Goal: Obtain resource: Download file/media

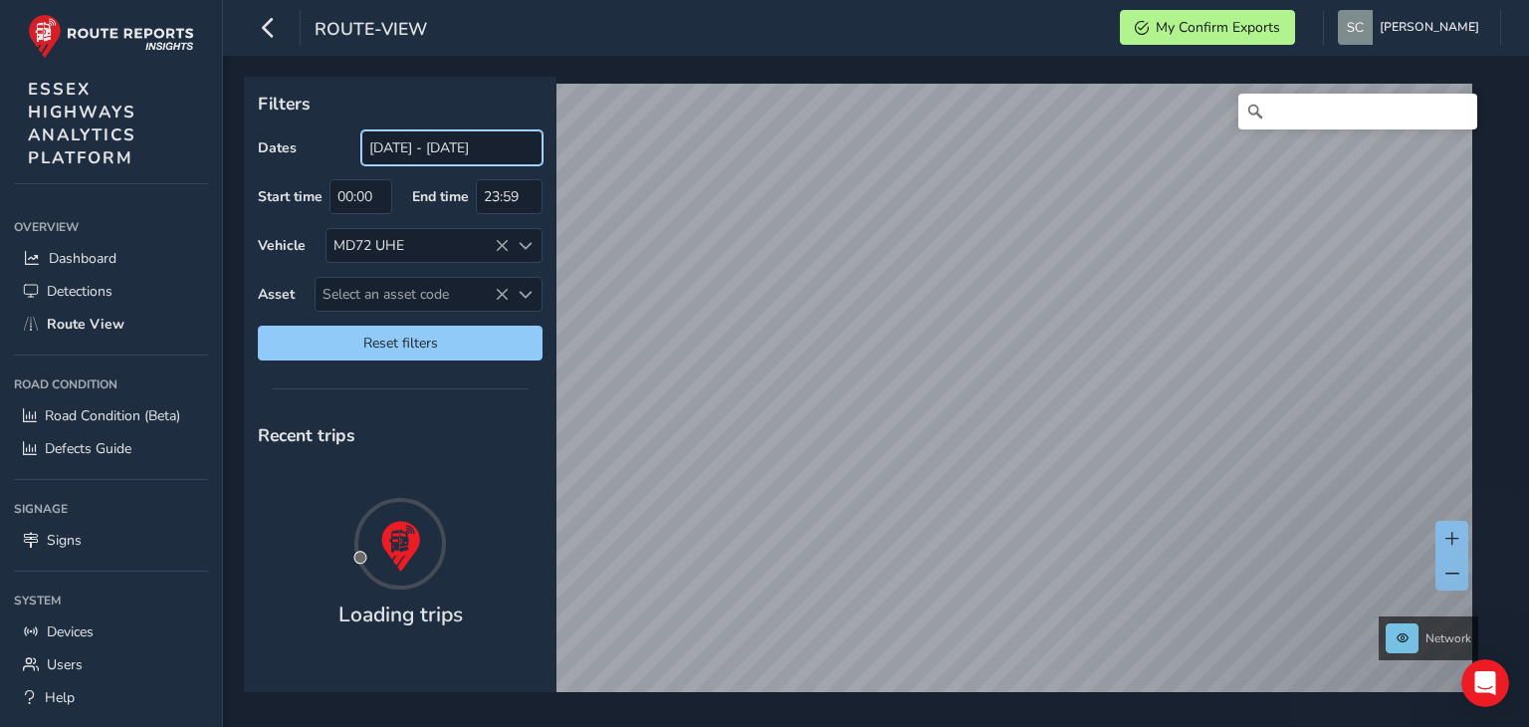
click at [456, 146] on input "[DATE] - [DATE]" at bounding box center [451, 147] width 181 height 35
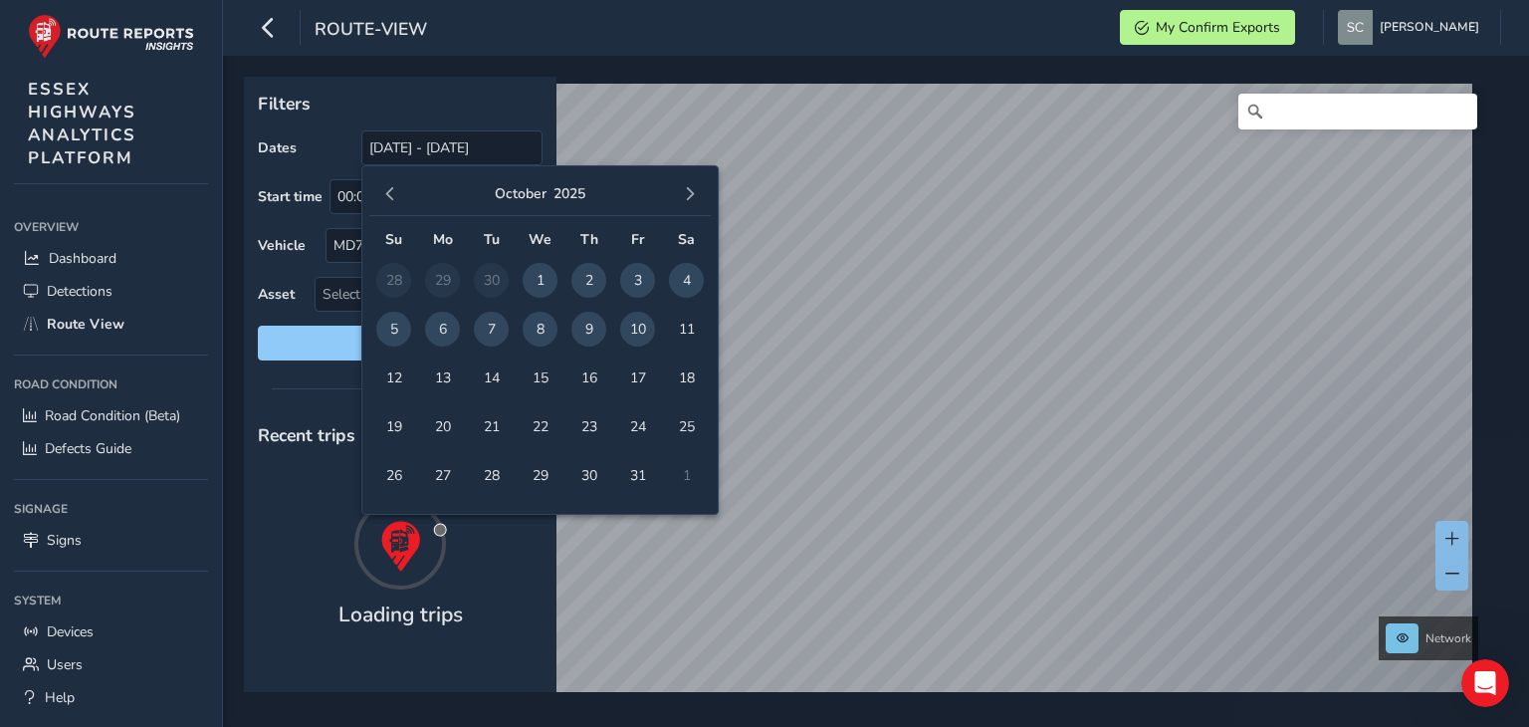
click at [581, 336] on span "9" at bounding box center [588, 329] width 35 height 35
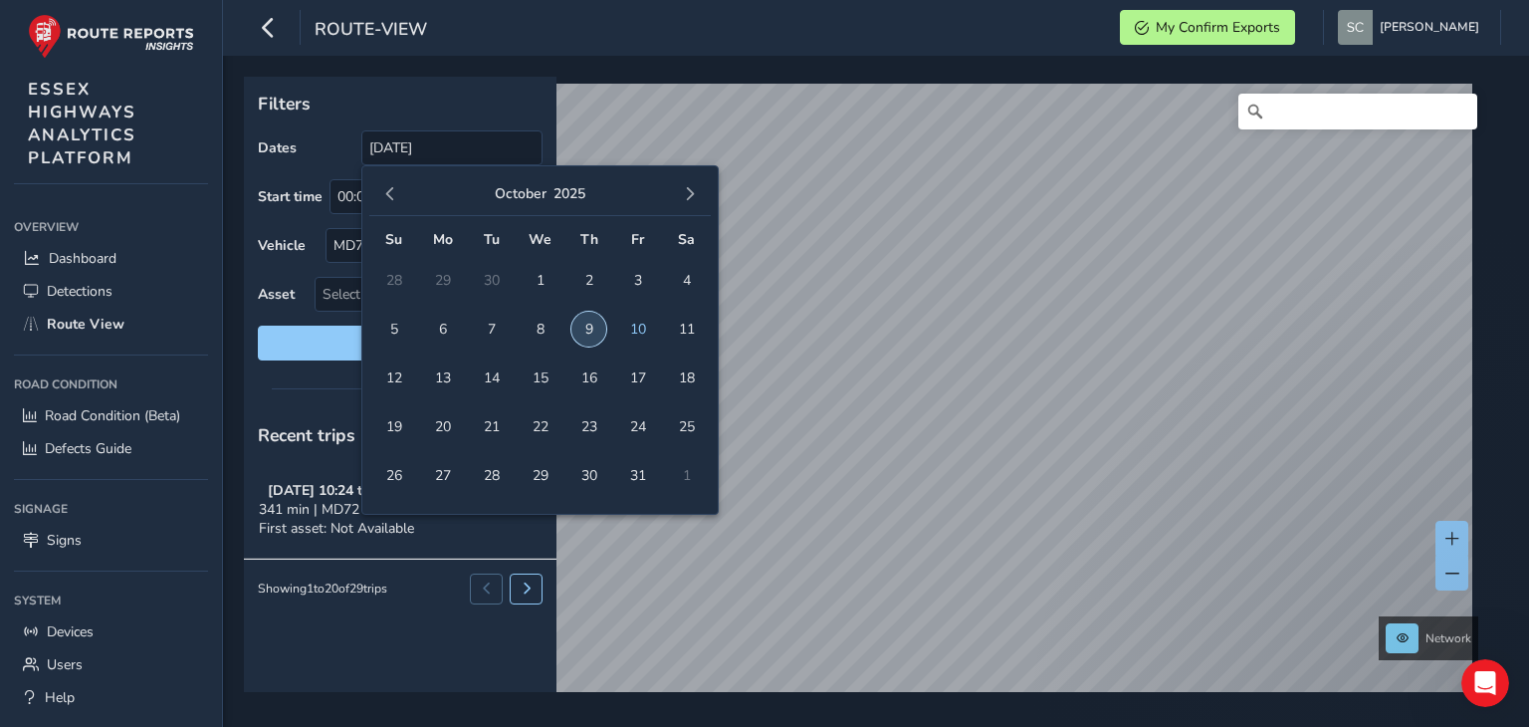
click at [581, 336] on span "9" at bounding box center [588, 329] width 35 height 35
type input "[DATE] - [DATE]"
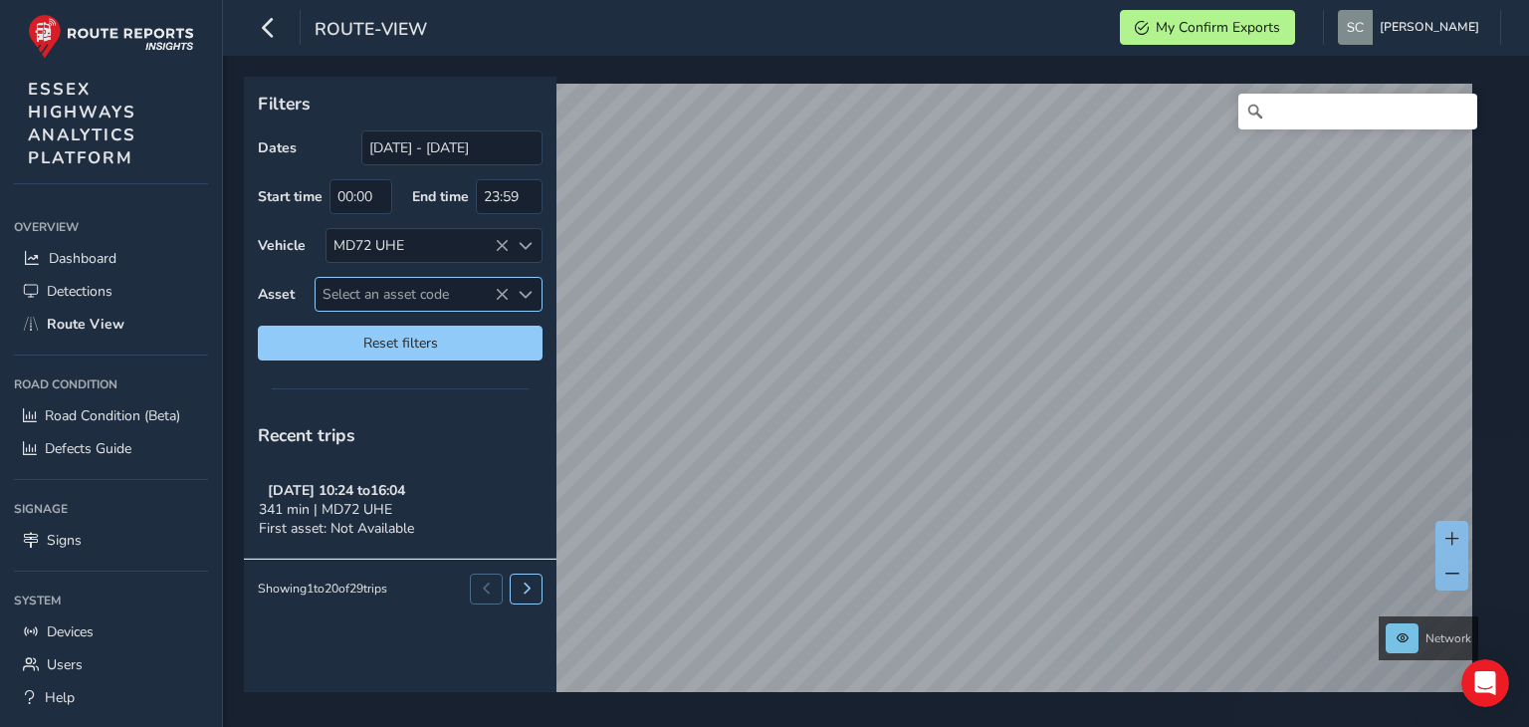
click at [378, 292] on span "Select an asset code" at bounding box center [412, 294] width 193 height 33
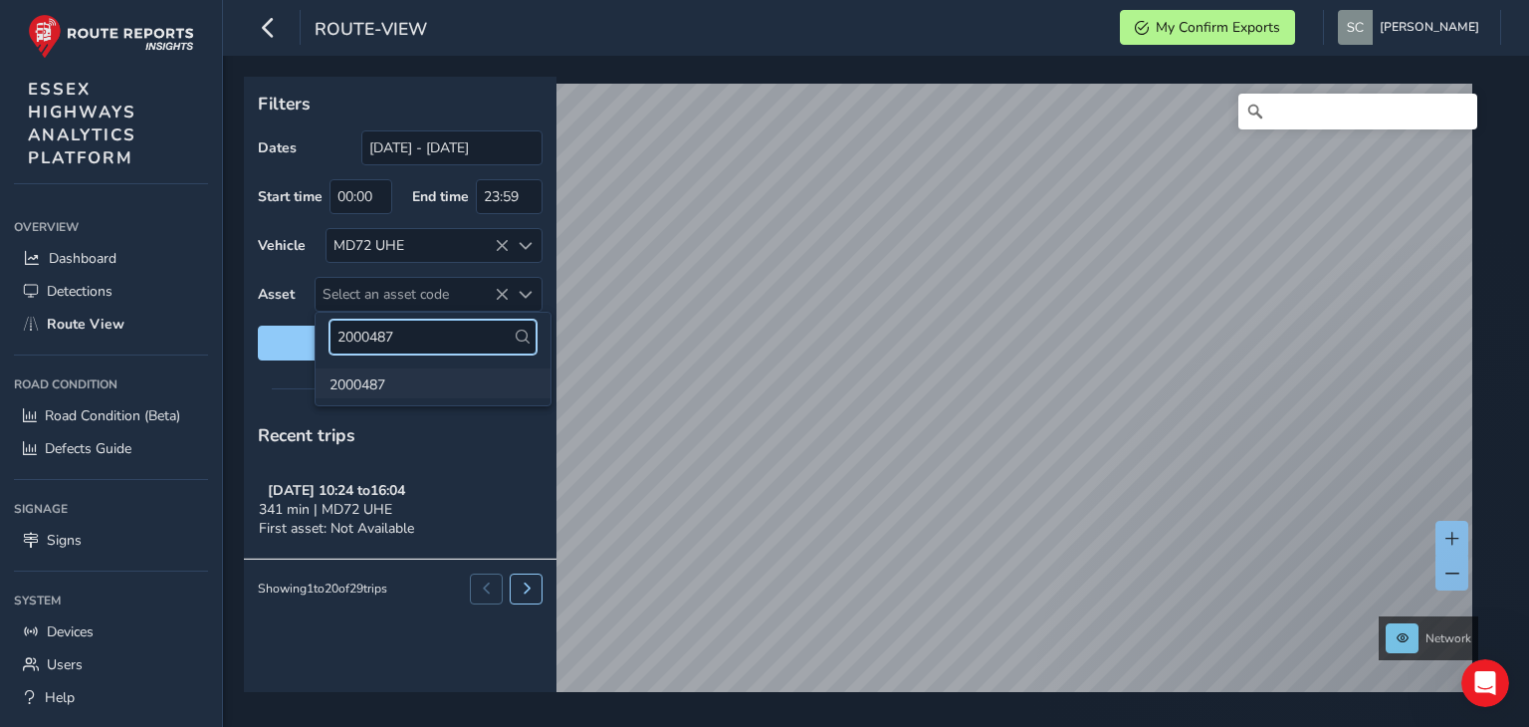
type input "2000487"
click at [372, 385] on li "2000487" at bounding box center [433, 383] width 235 height 30
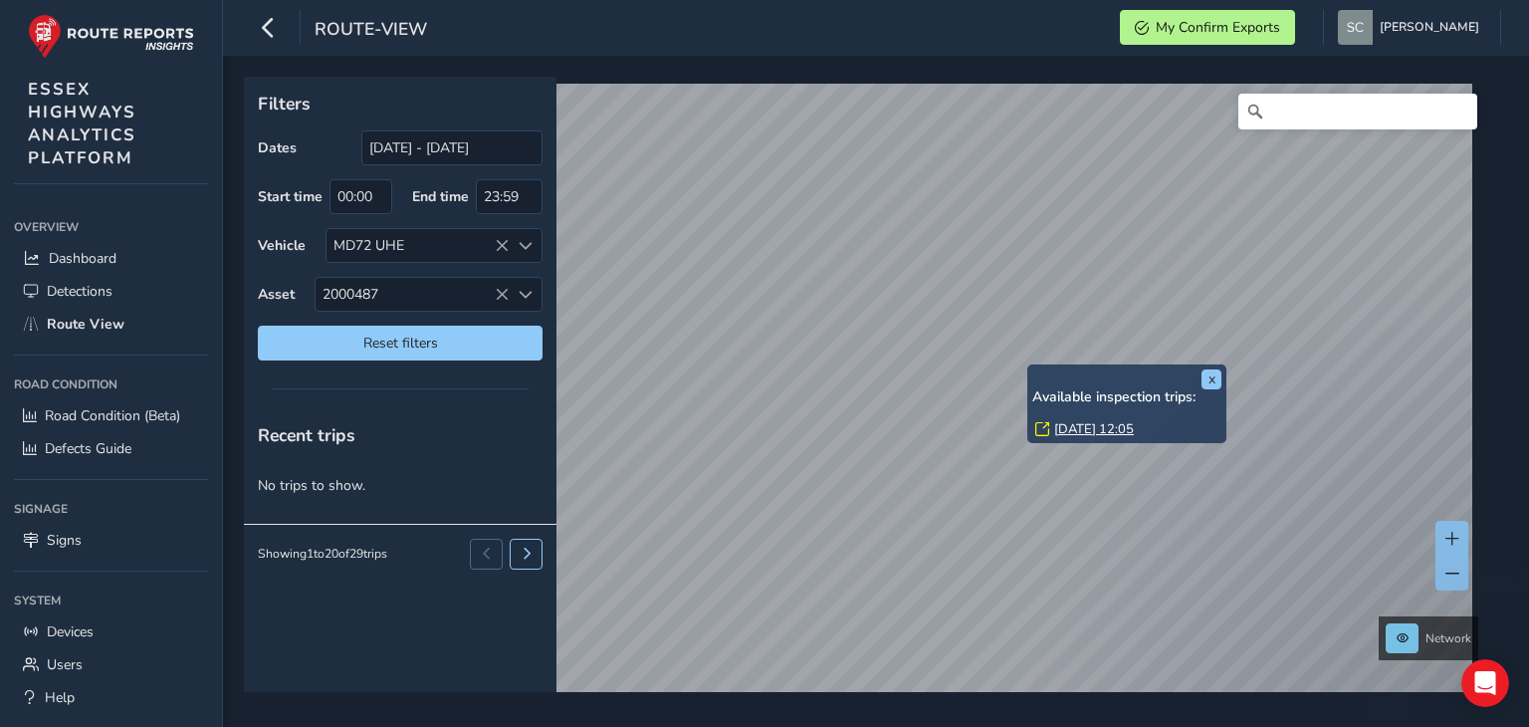
click at [1089, 424] on link "[DATE] 12:05" at bounding box center [1094, 429] width 80 height 18
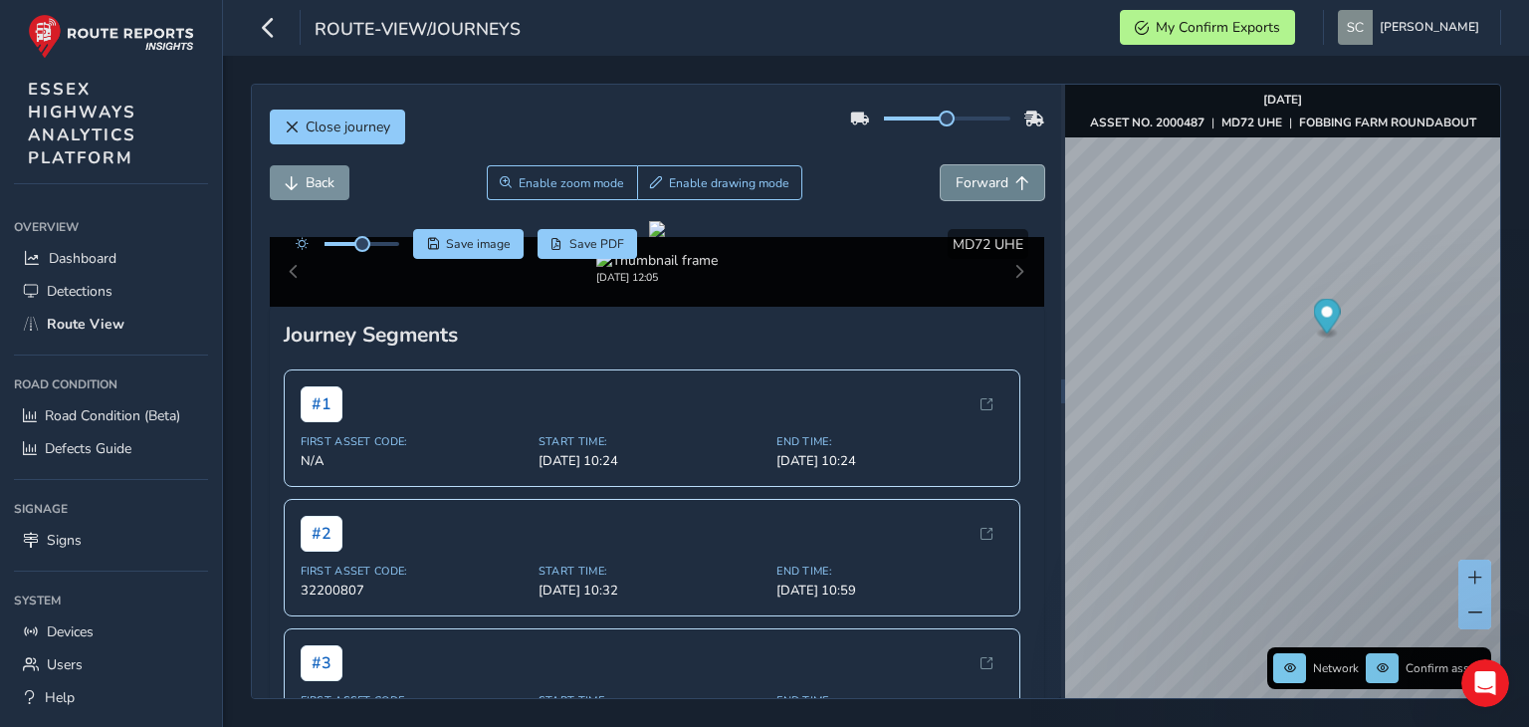
click at [983, 183] on span "Forward" at bounding box center [982, 182] width 53 height 19
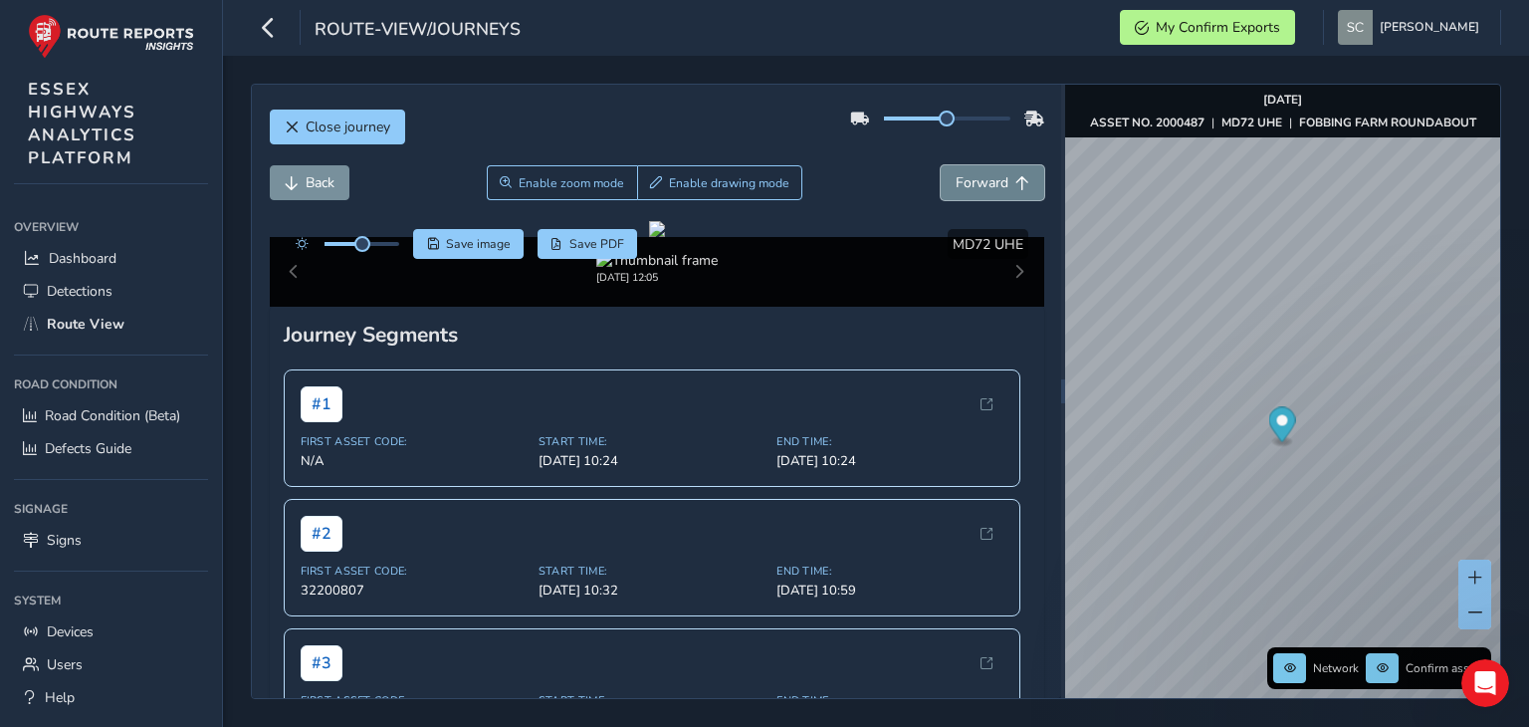
click at [983, 183] on span "Forward" at bounding box center [982, 182] width 53 height 19
click at [299, 185] on button "Back" at bounding box center [310, 182] width 80 height 35
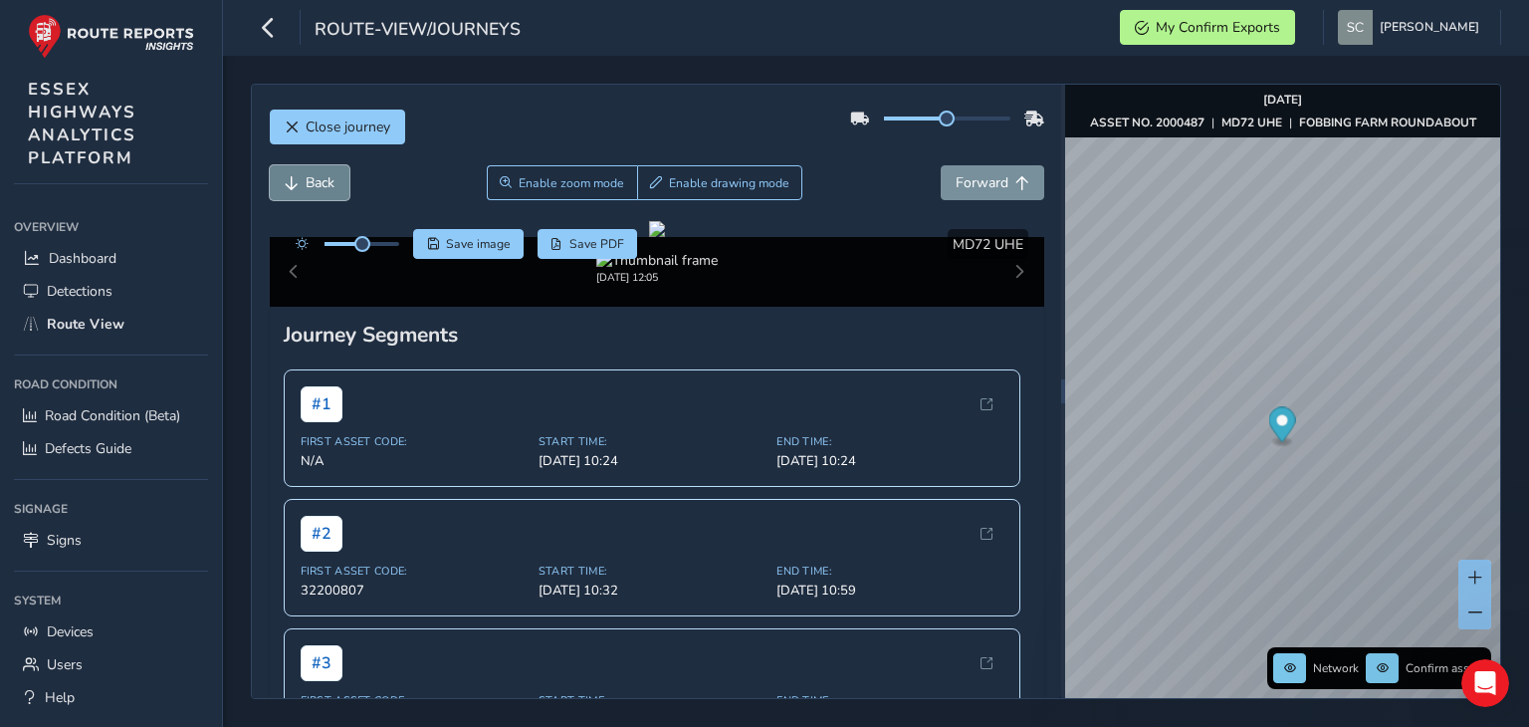
click at [299, 185] on button "Back" at bounding box center [310, 182] width 80 height 35
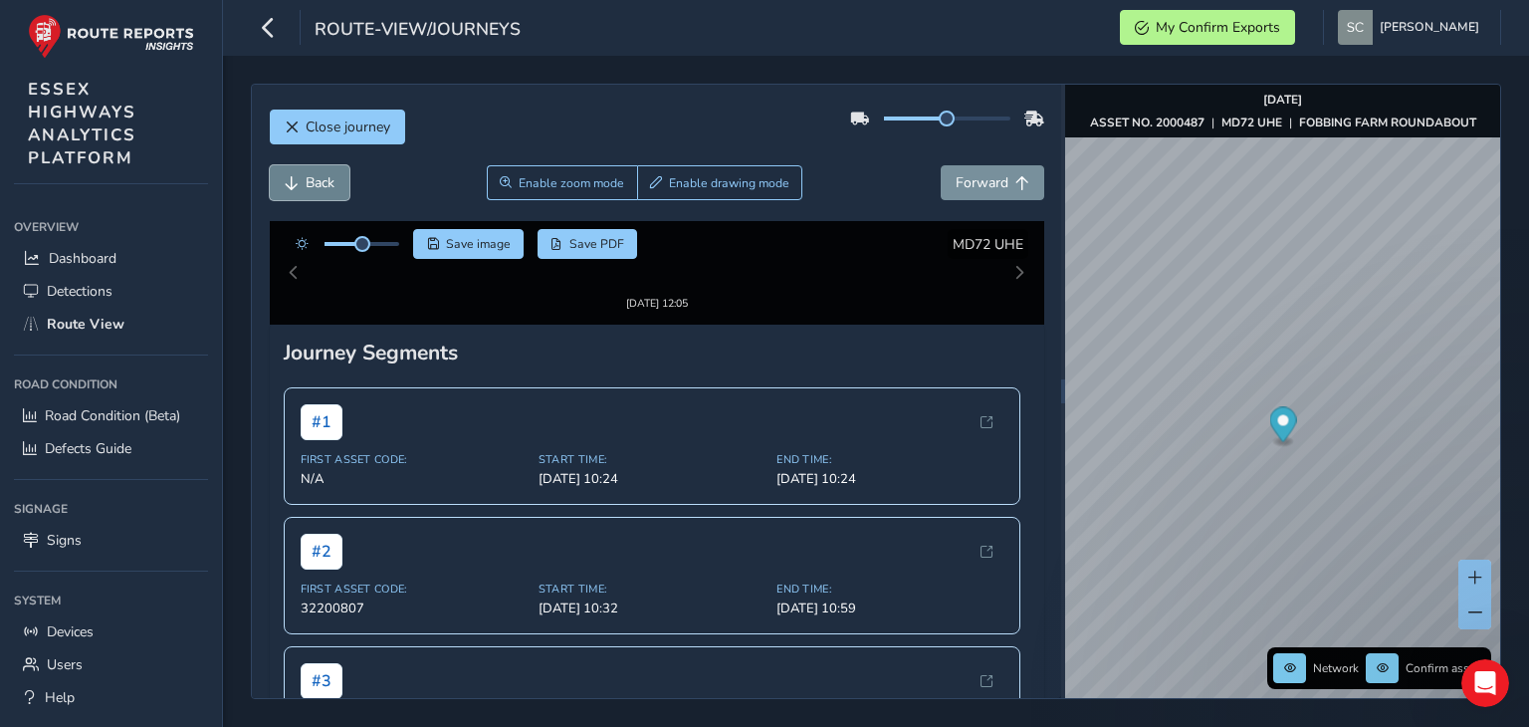
click at [299, 185] on button "Back" at bounding box center [310, 182] width 80 height 35
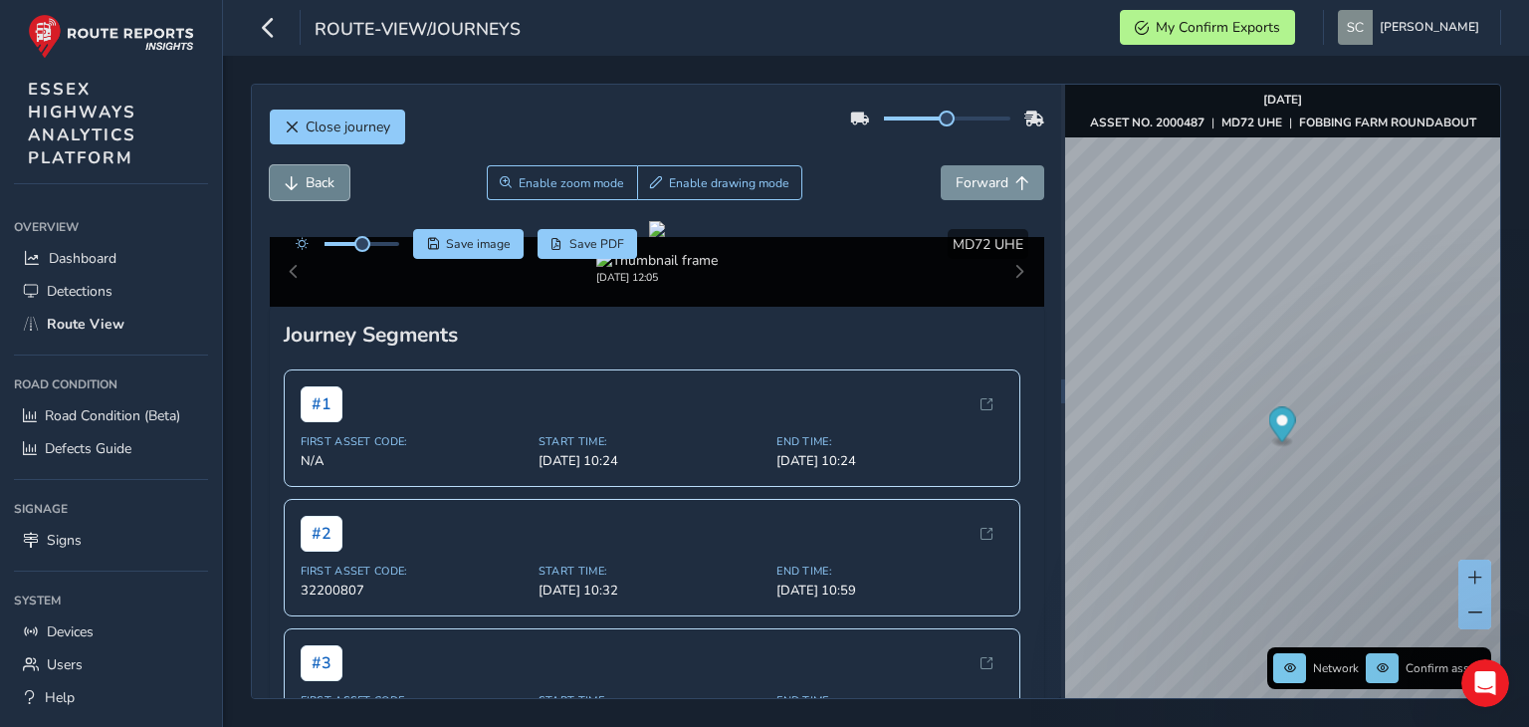
click at [299, 185] on button "Back" at bounding box center [310, 182] width 80 height 35
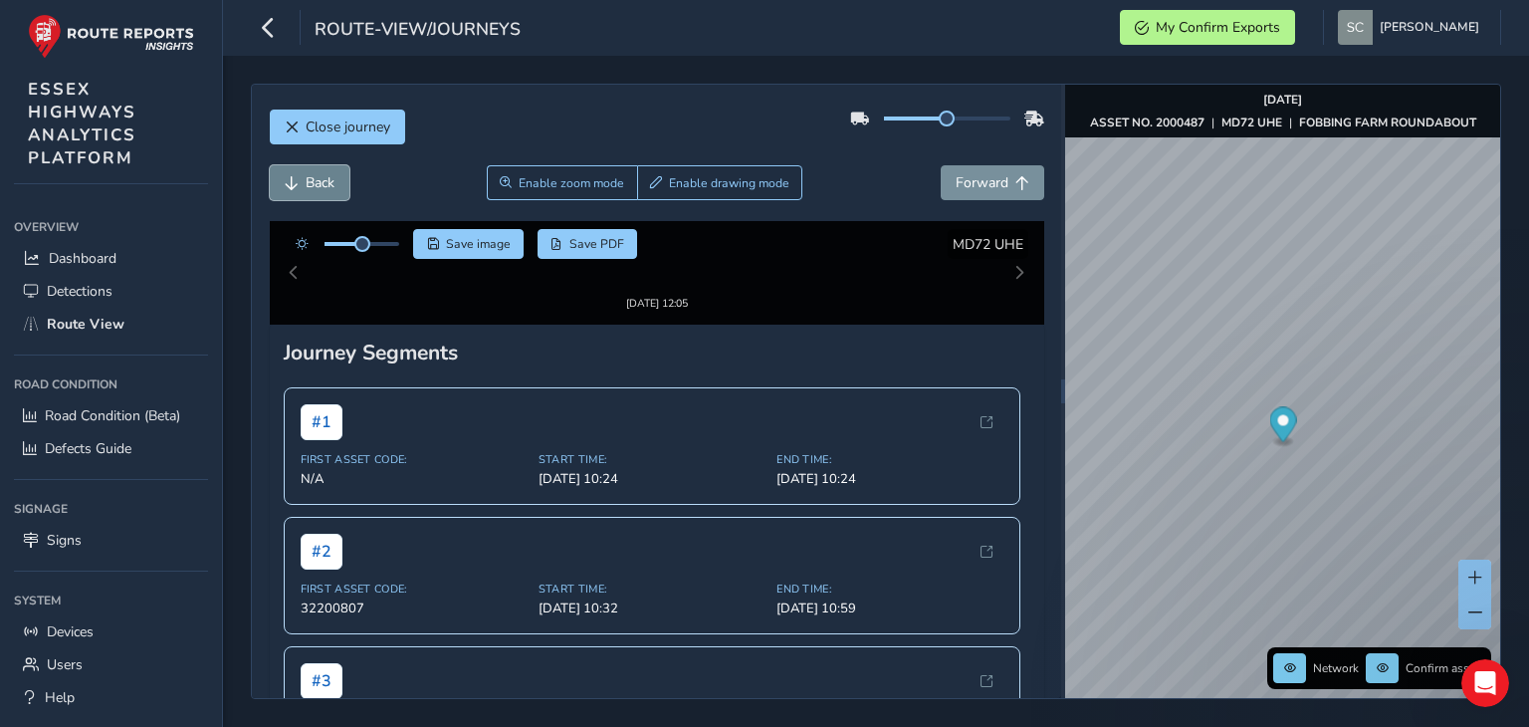
click at [299, 185] on button "Back" at bounding box center [310, 182] width 80 height 35
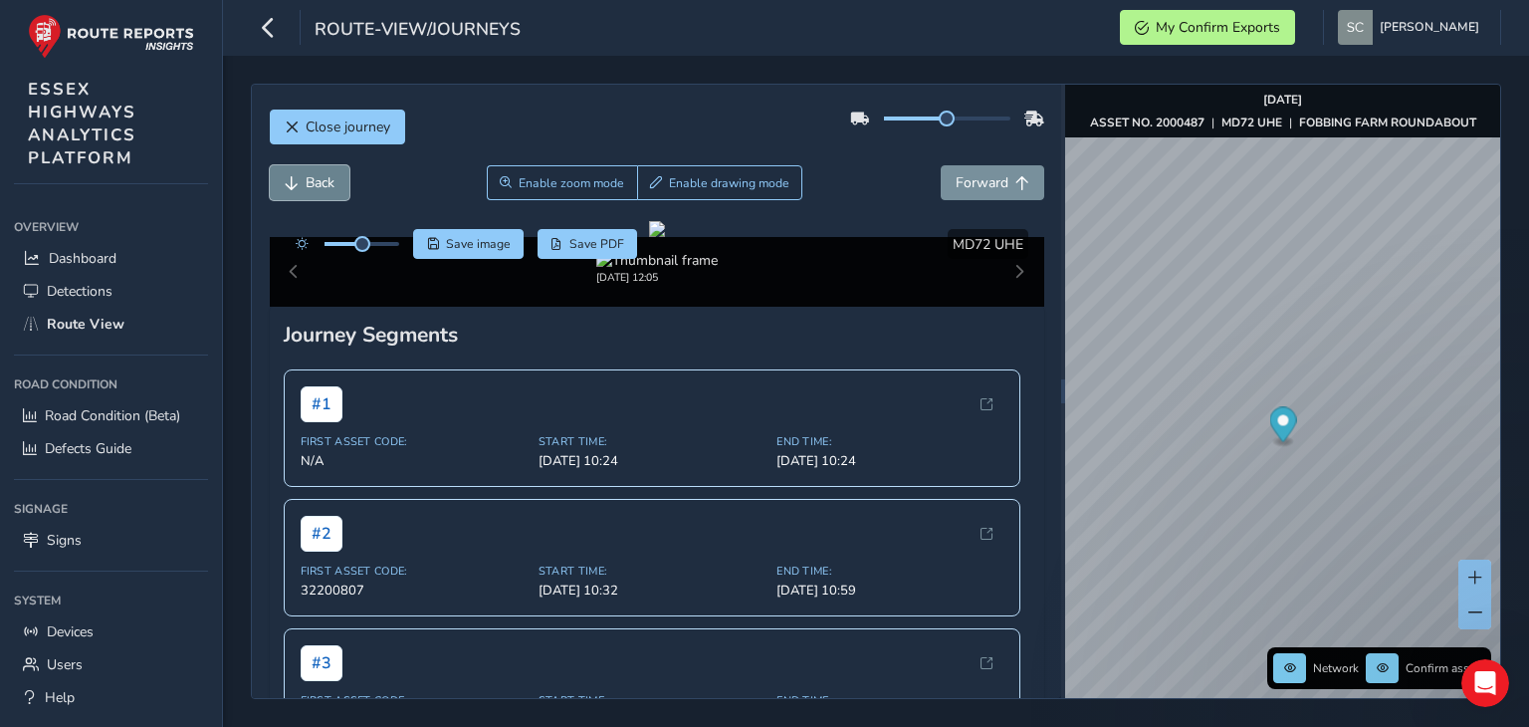
click at [299, 185] on button "Back" at bounding box center [310, 182] width 80 height 35
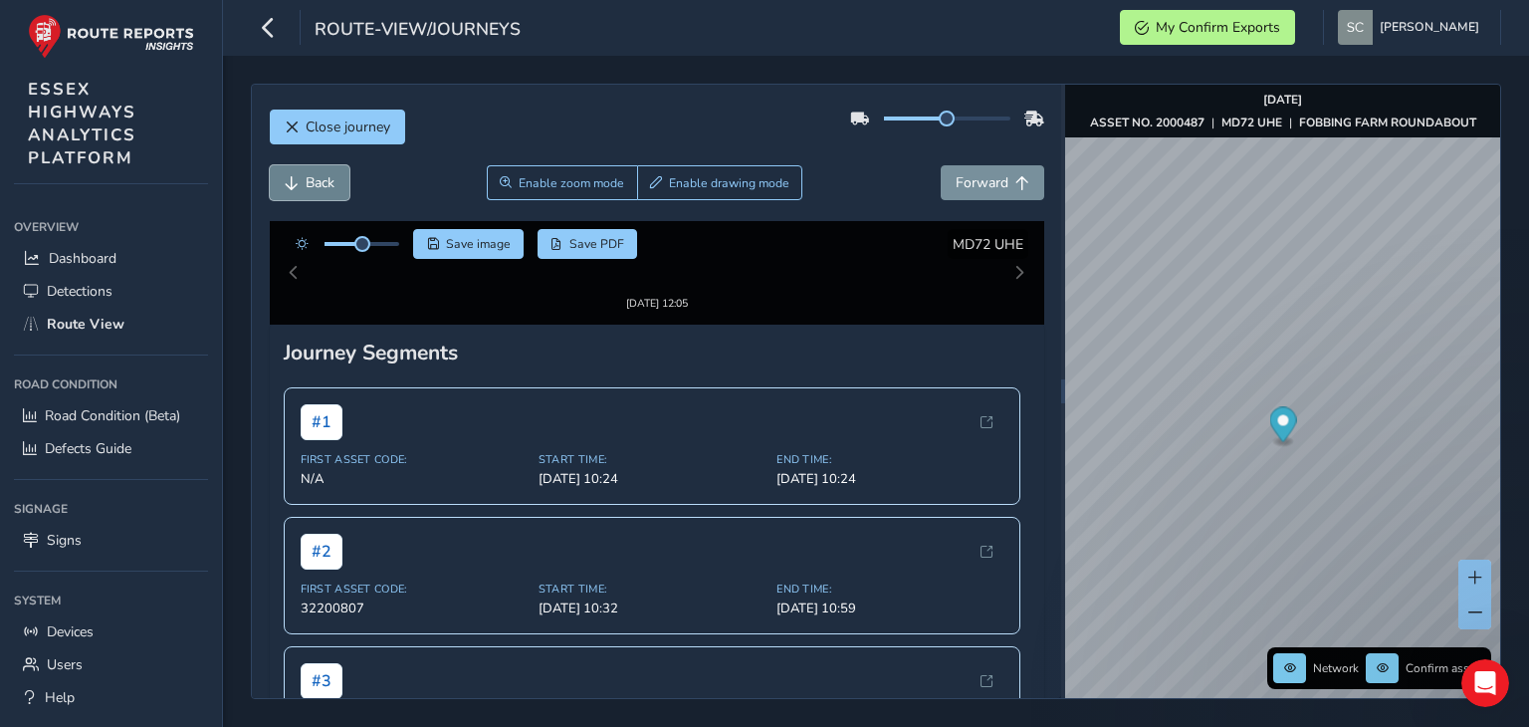
click at [299, 185] on button "Back" at bounding box center [310, 182] width 80 height 35
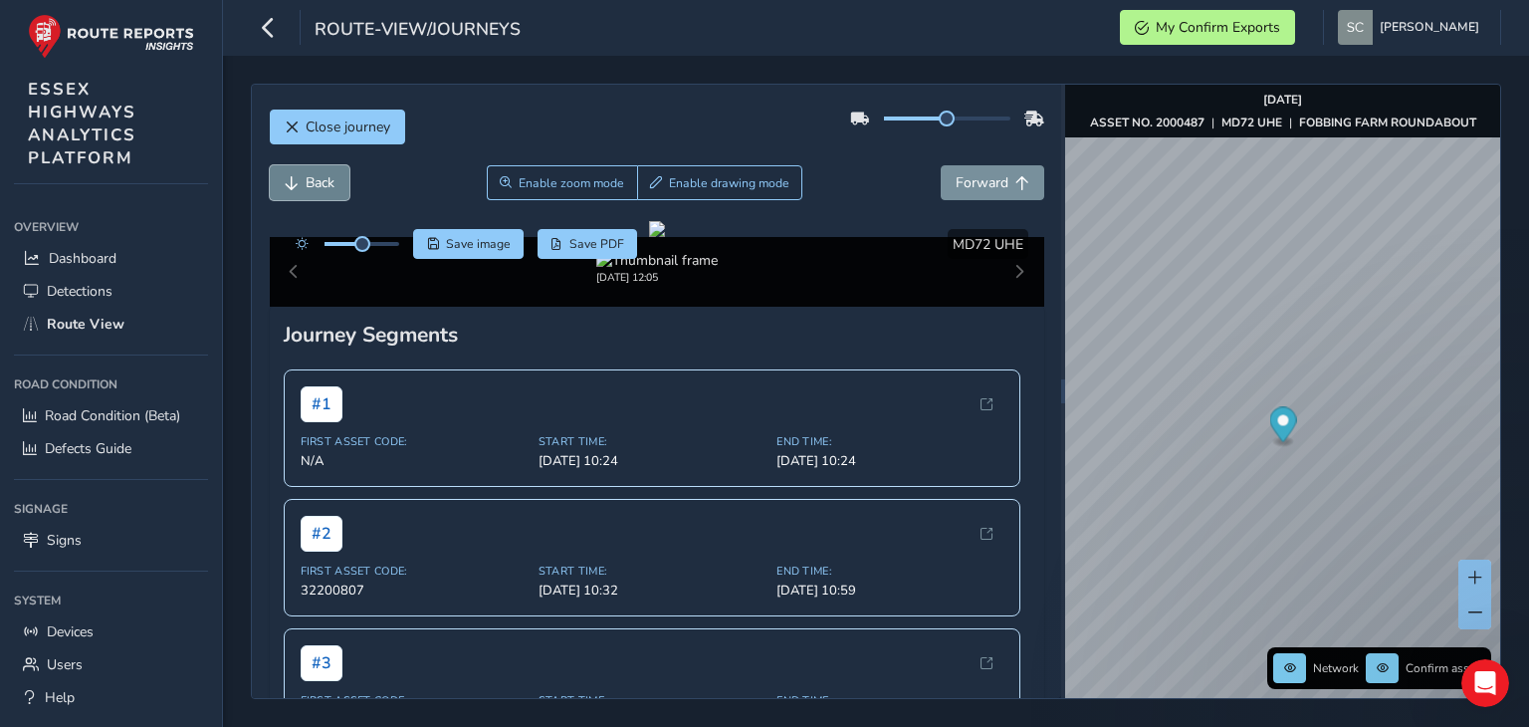
click at [299, 185] on button "Back" at bounding box center [310, 182] width 80 height 35
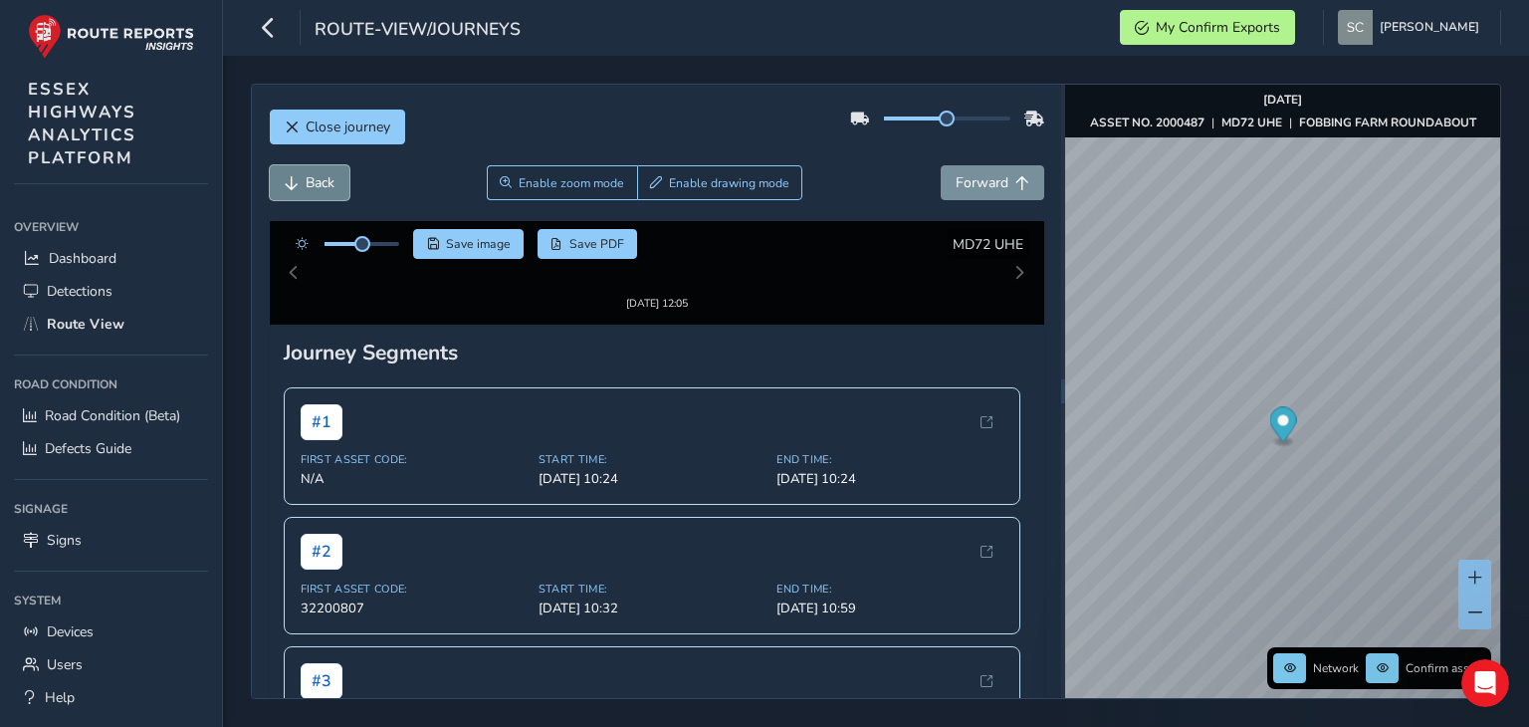
click at [299, 185] on button "Back" at bounding box center [310, 182] width 80 height 35
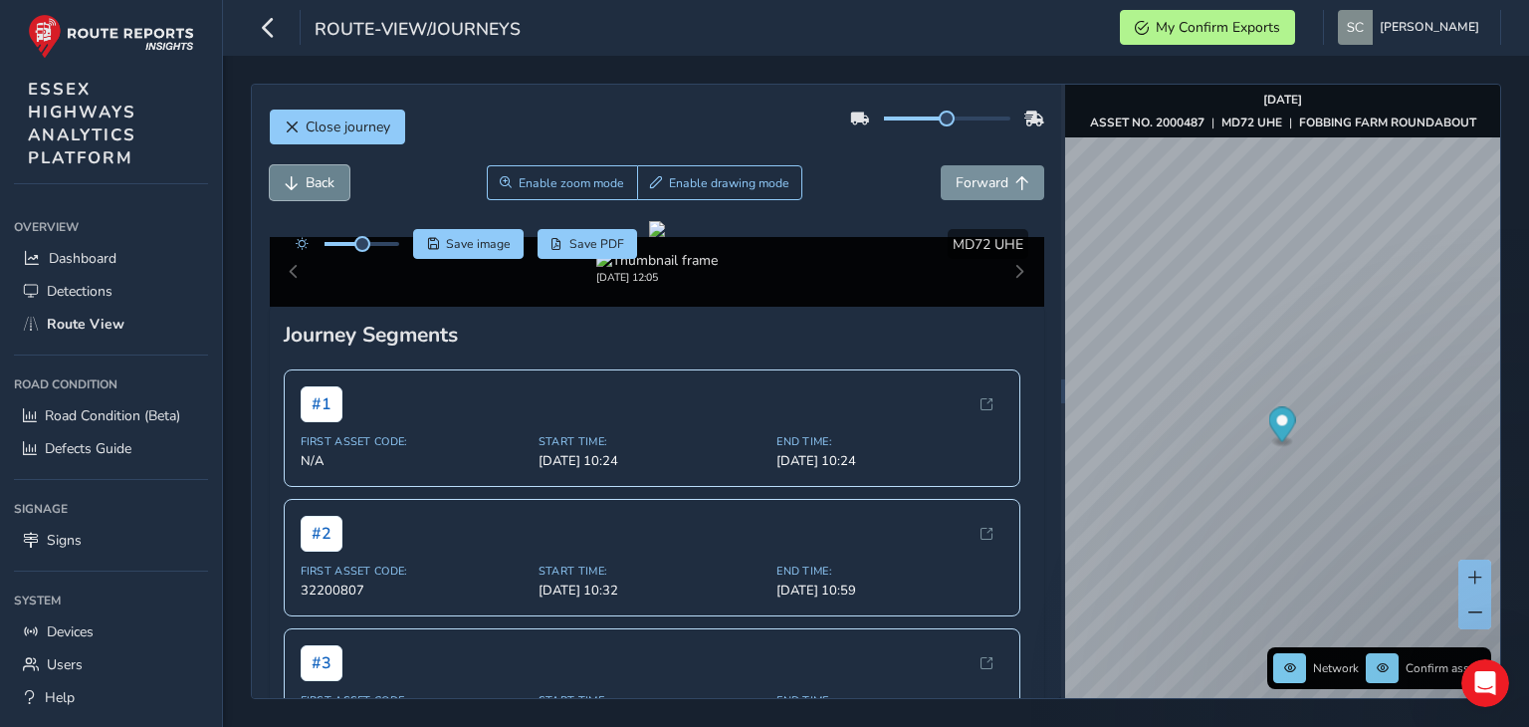
click at [299, 185] on button "Back" at bounding box center [310, 182] width 80 height 35
click at [299, 184] on button "Back" at bounding box center [310, 182] width 80 height 35
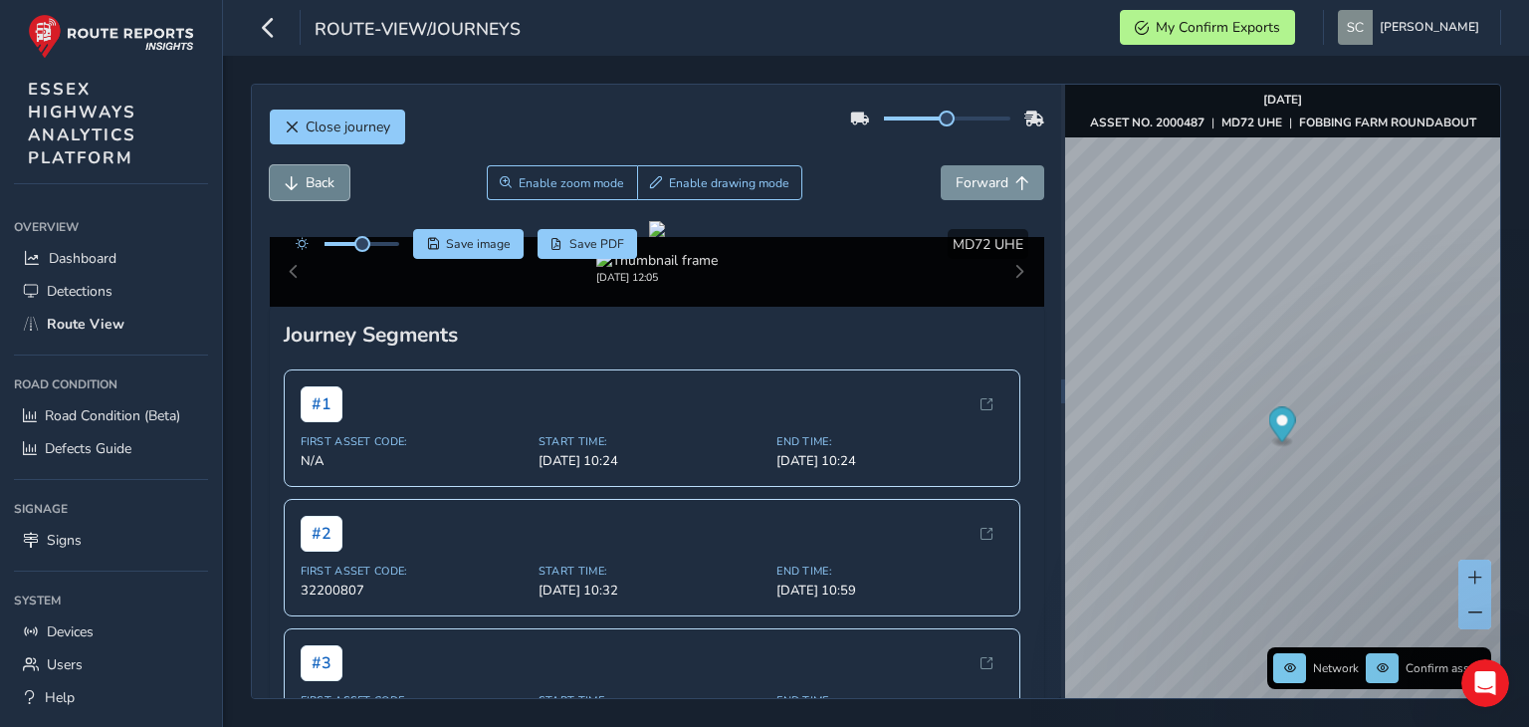
click at [299, 183] on button "Back" at bounding box center [310, 182] width 80 height 35
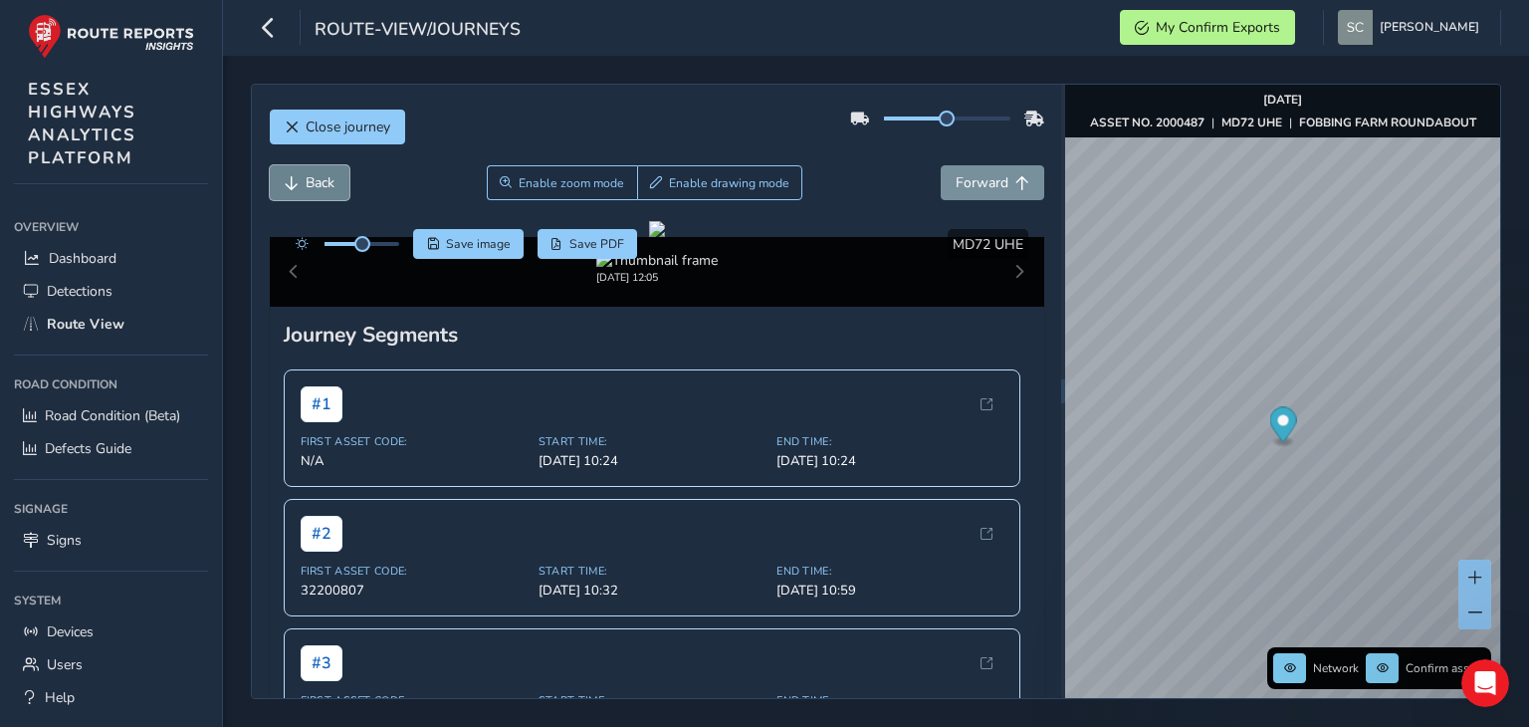
click at [299, 183] on button "Back" at bounding box center [310, 182] width 80 height 35
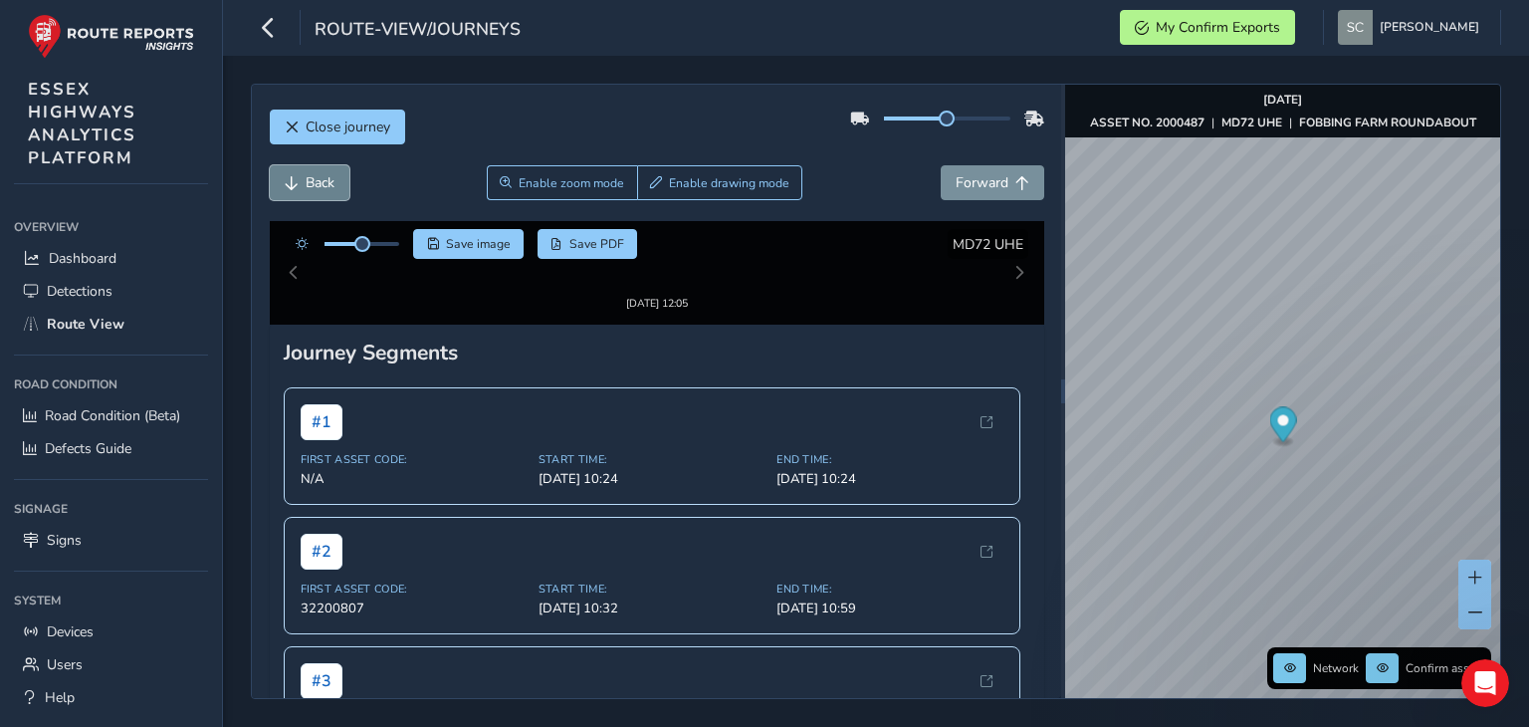
click at [299, 183] on button "Back" at bounding box center [310, 182] width 80 height 35
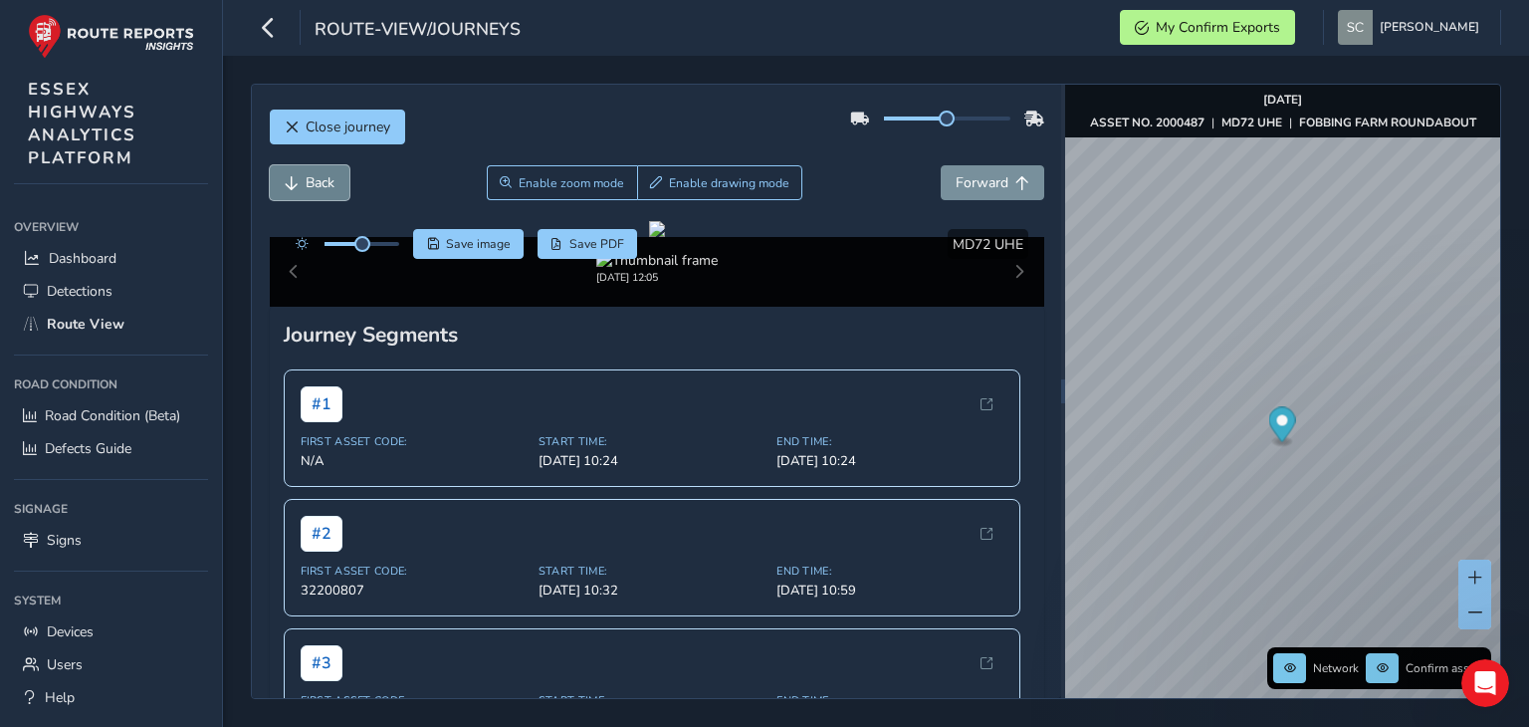
click at [299, 183] on button "Back" at bounding box center [310, 182] width 80 height 35
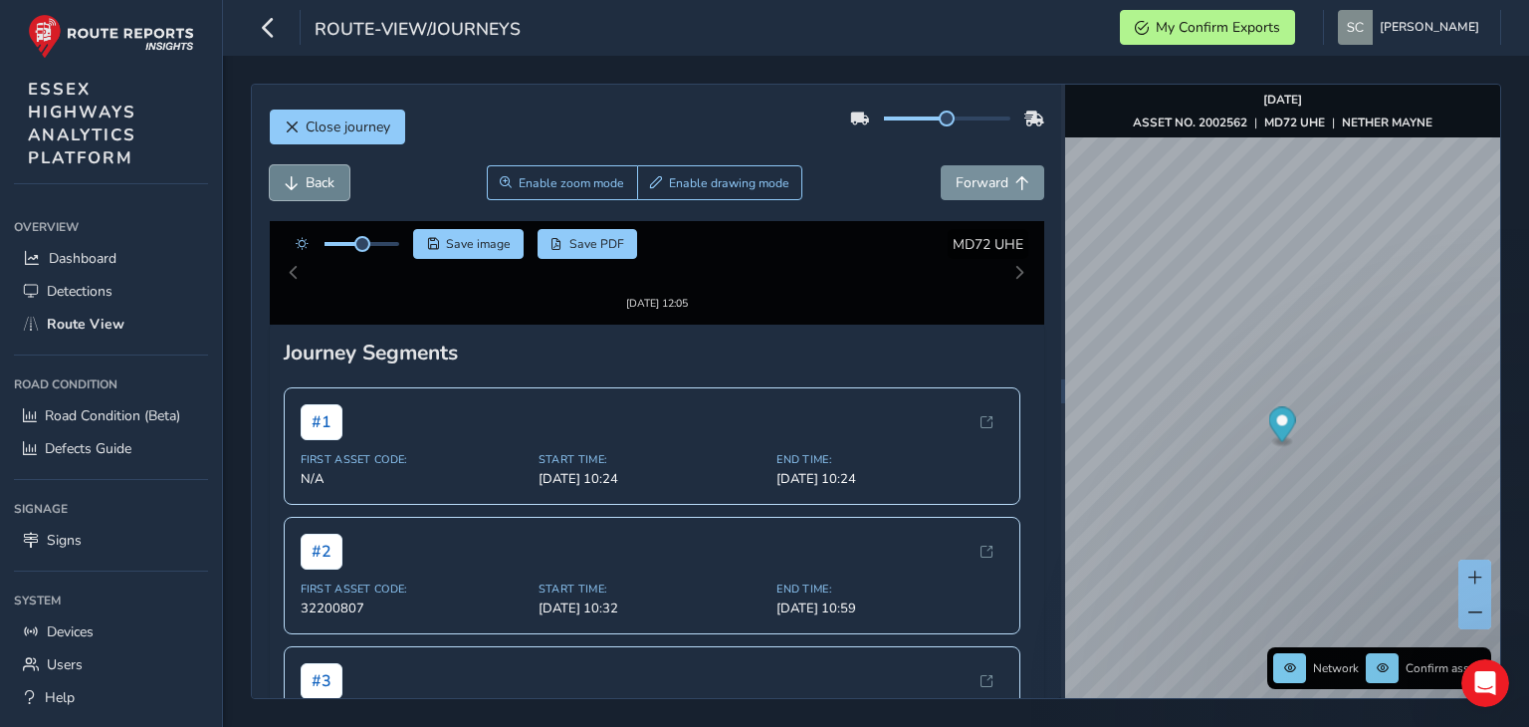
click at [299, 183] on button "Back" at bounding box center [310, 182] width 80 height 35
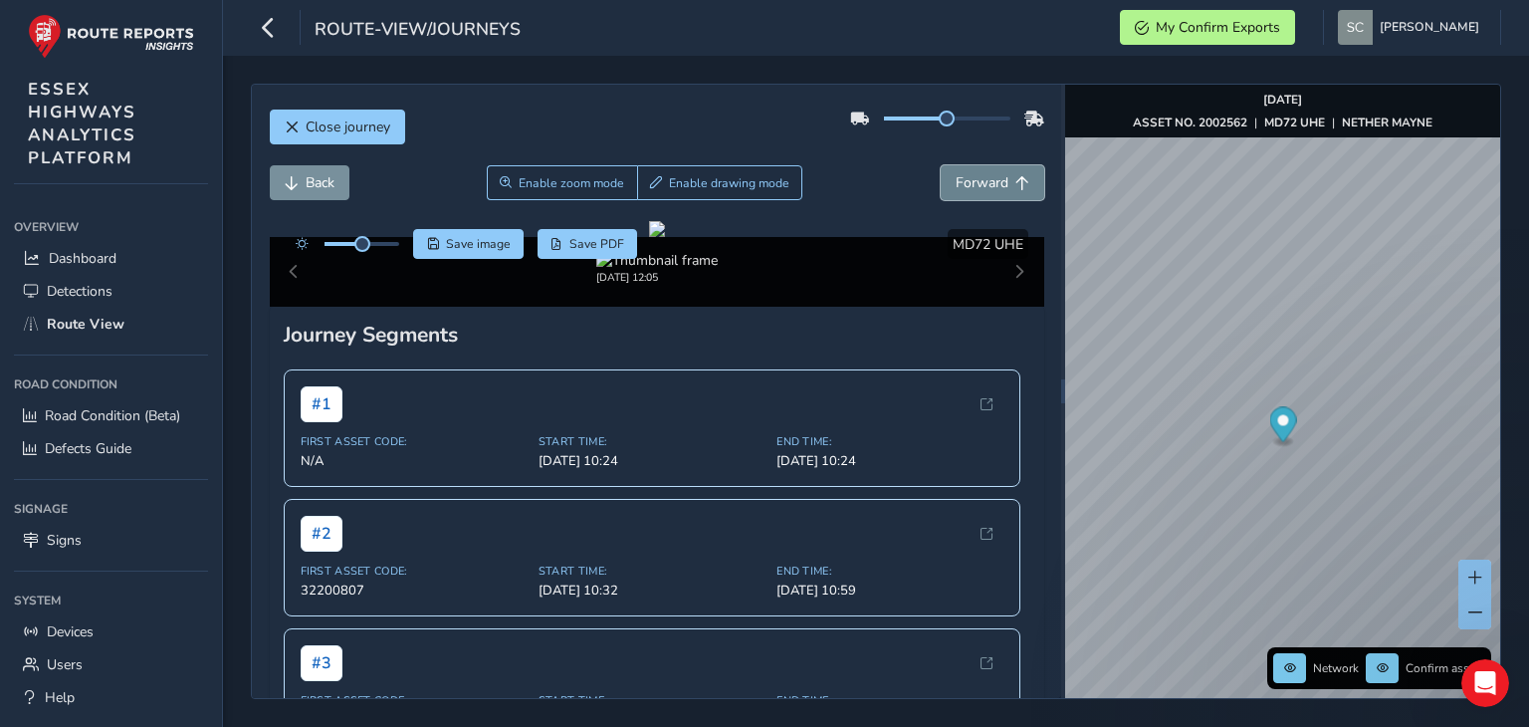
click at [999, 189] on button "Forward" at bounding box center [993, 182] width 104 height 35
click at [1016, 188] on span "Forward" at bounding box center [1023, 183] width 14 height 14
click at [466, 244] on span "Save image" at bounding box center [478, 244] width 65 height 16
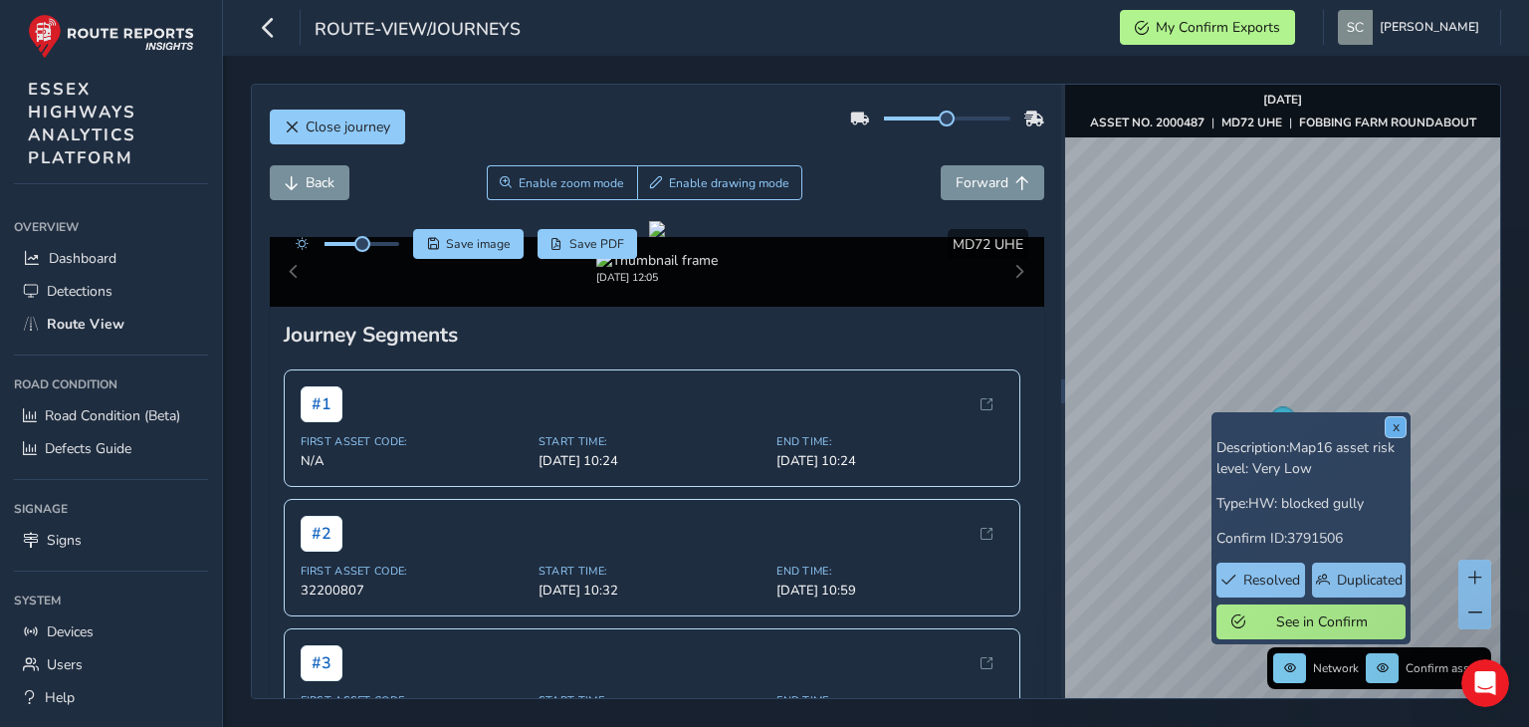
click at [1398, 429] on button "x" at bounding box center [1396, 427] width 20 height 20
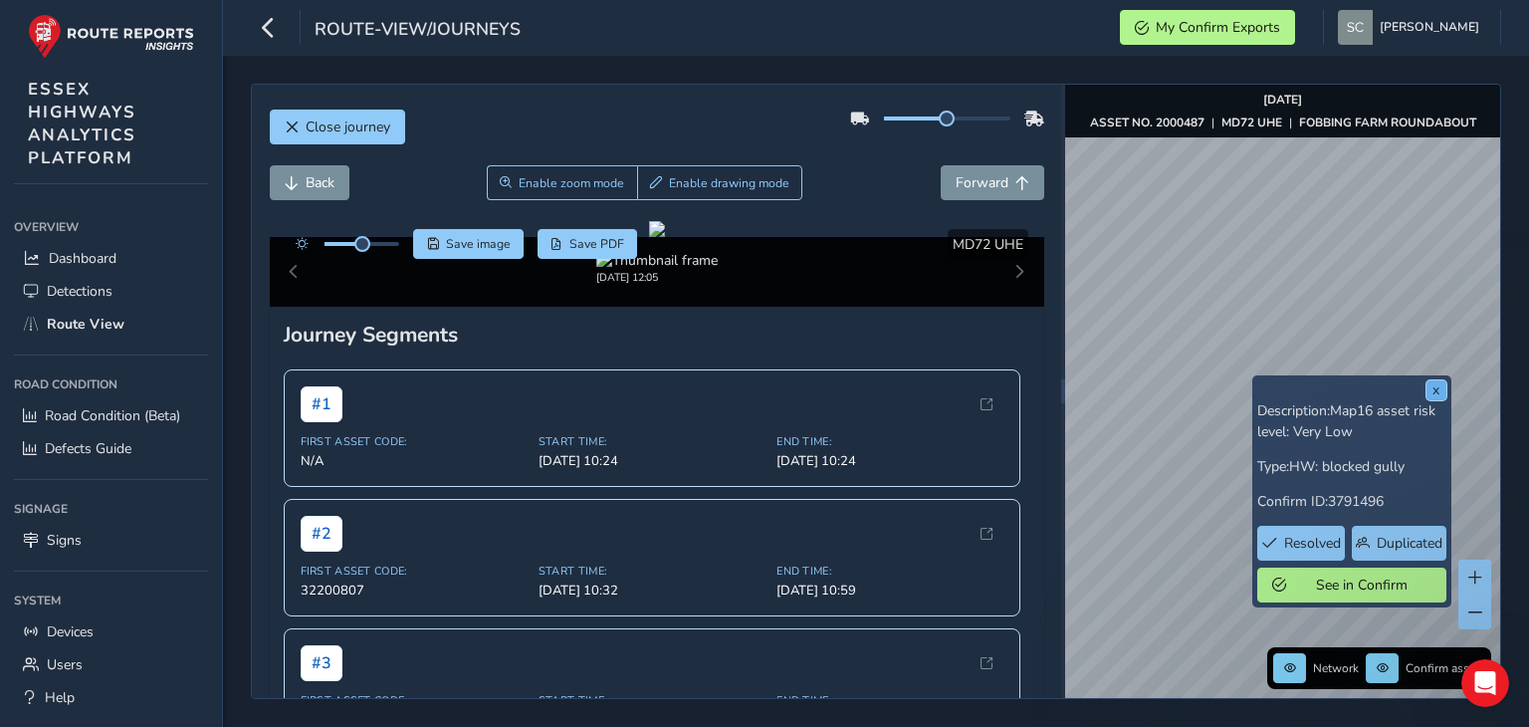
click at [1432, 391] on button "x" at bounding box center [1437, 390] width 20 height 20
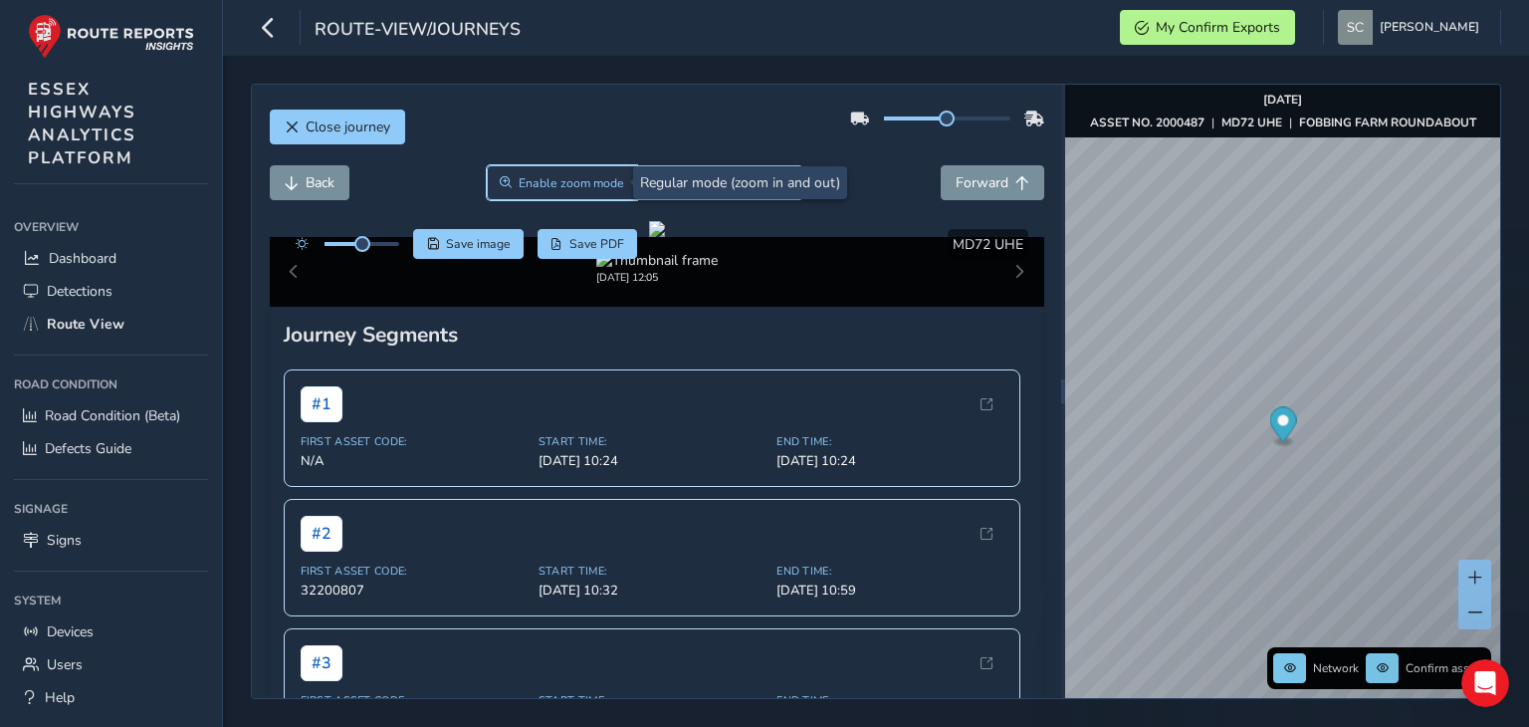
click at [563, 175] on span "Enable zoom mode" at bounding box center [572, 183] width 106 height 16
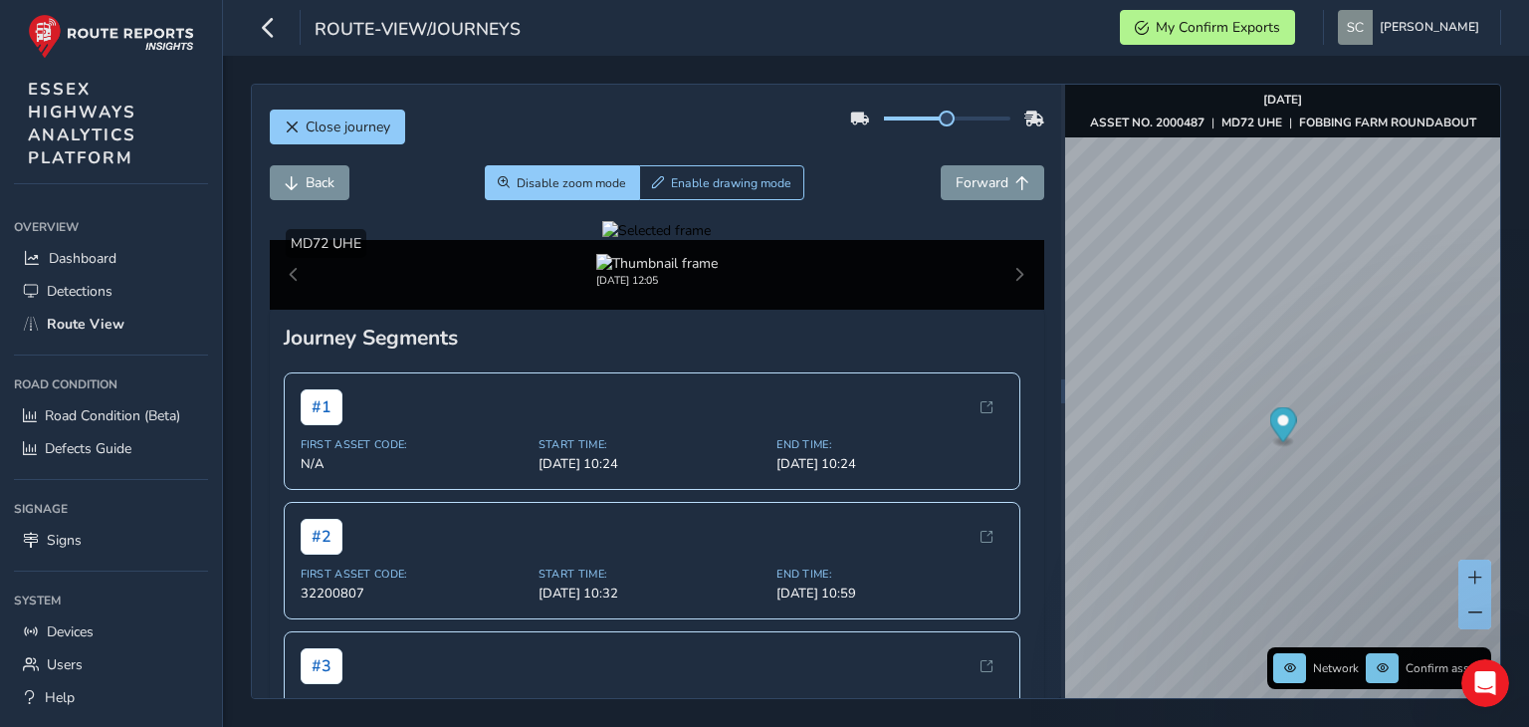
click at [602, 240] on div at bounding box center [656, 230] width 109 height 19
click at [970, 180] on span "Forward" at bounding box center [982, 182] width 53 height 19
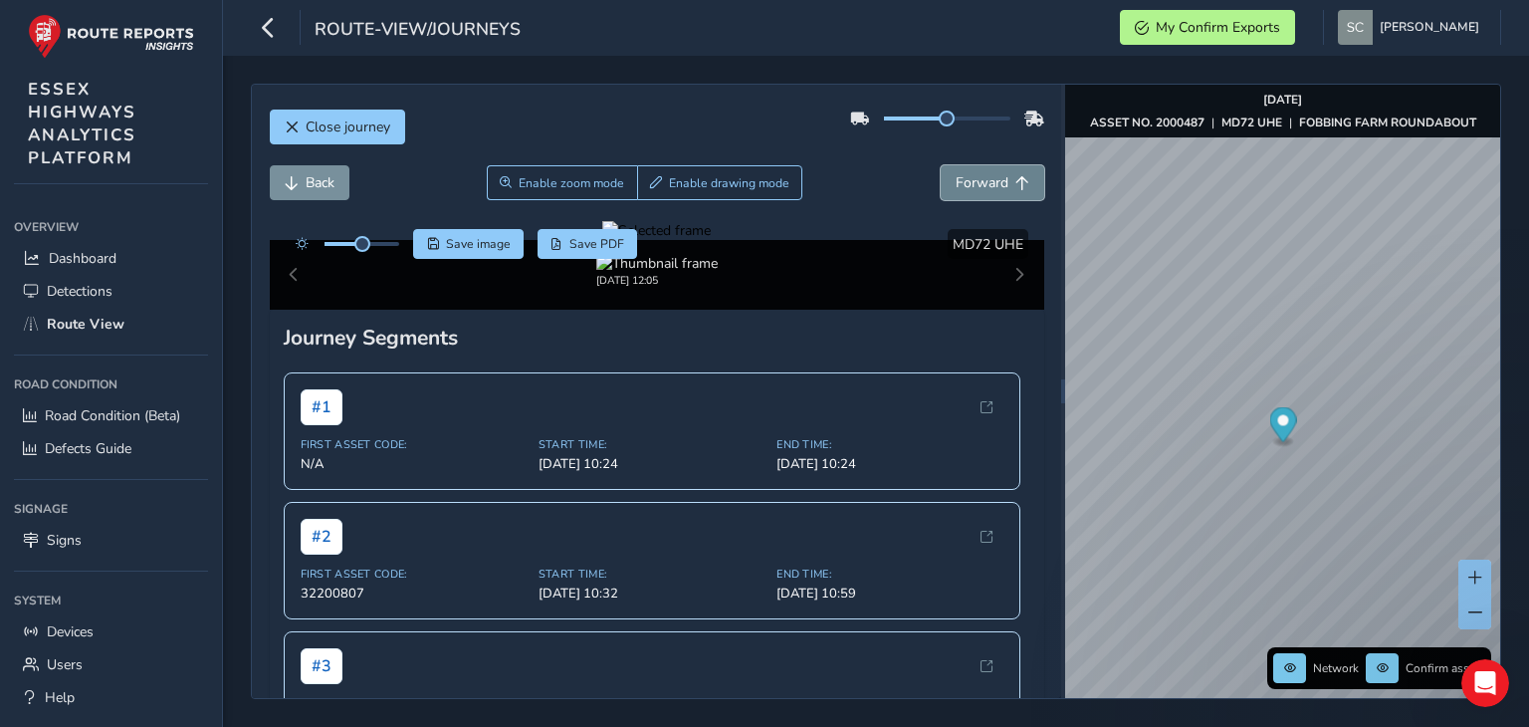
click at [970, 181] on span "Forward" at bounding box center [982, 182] width 53 height 19
click at [331, 192] on button "Back" at bounding box center [310, 182] width 80 height 35
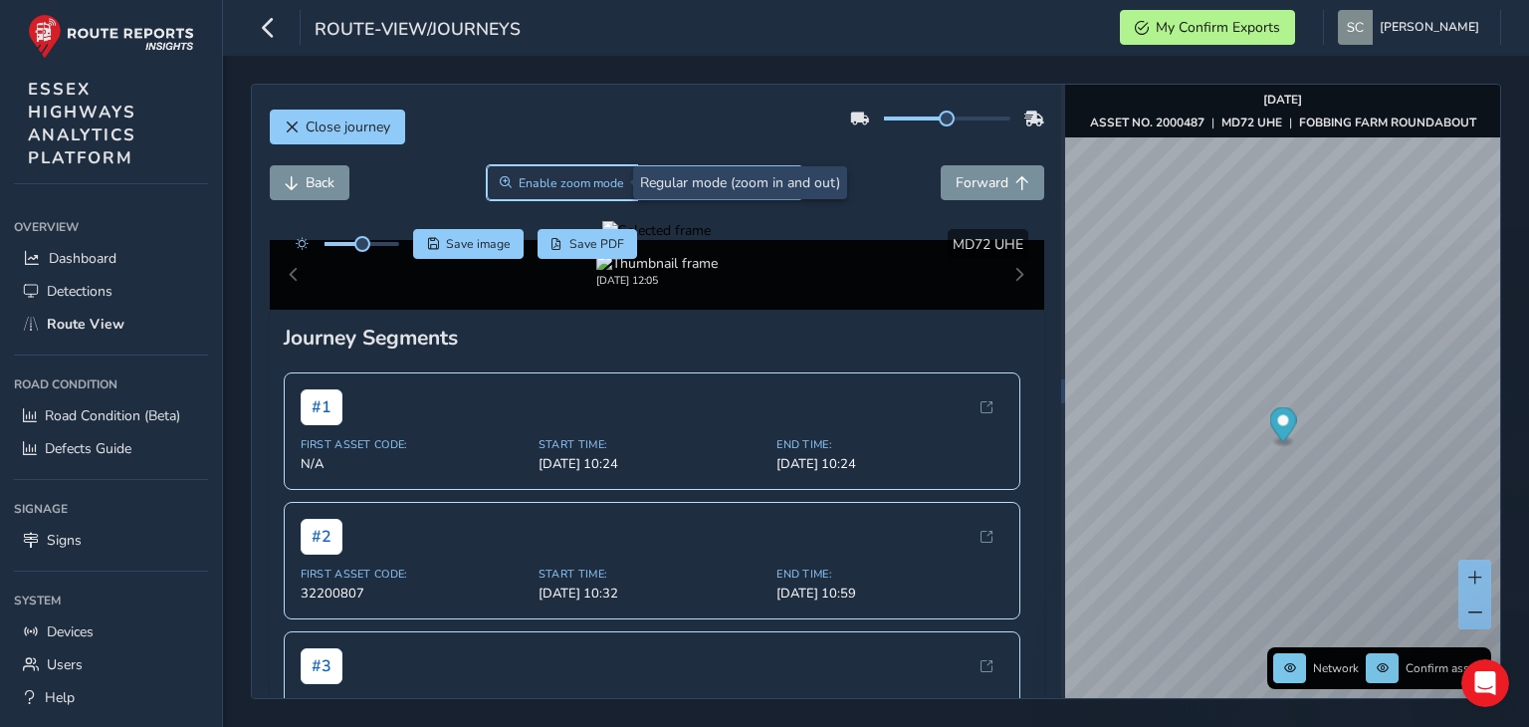
click at [553, 184] on span "Enable zoom mode" at bounding box center [572, 183] width 106 height 16
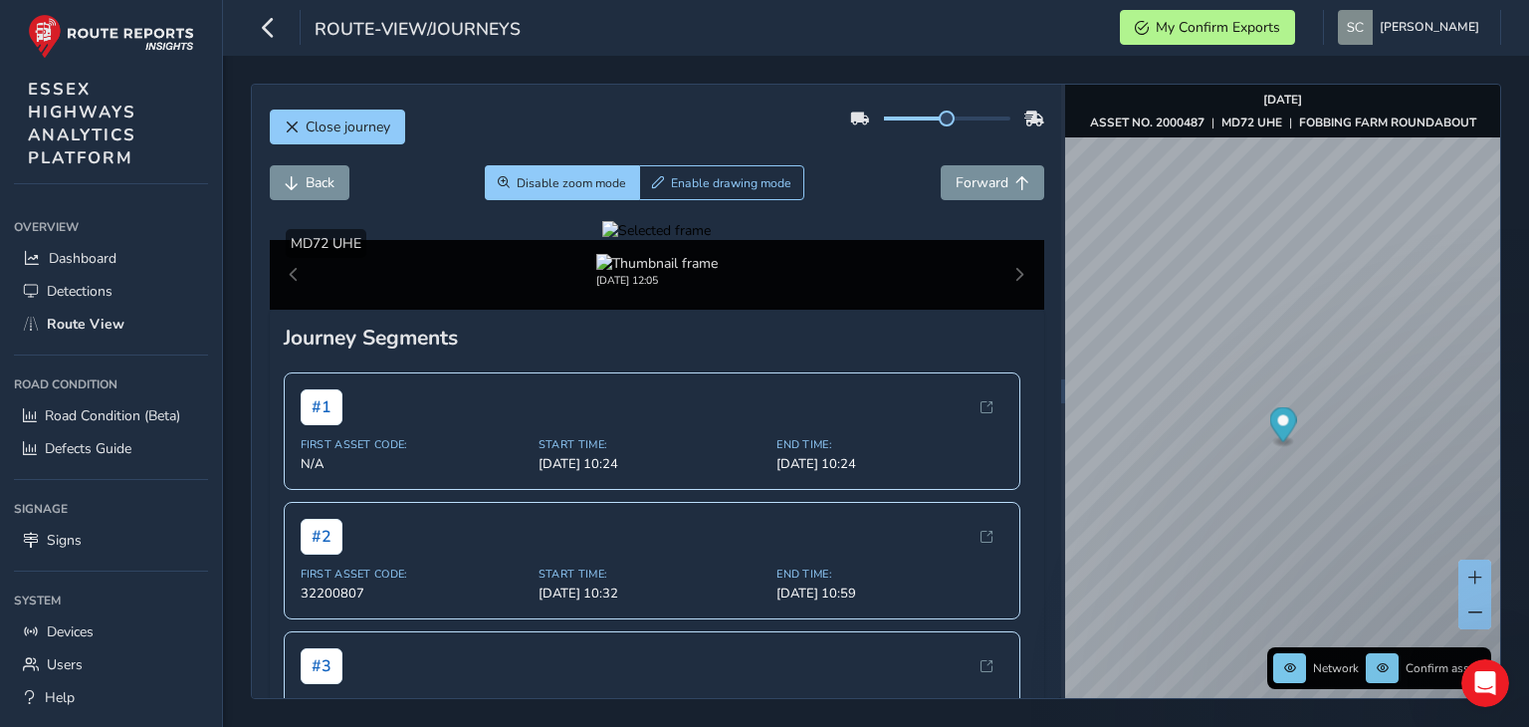
click at [711, 240] on div at bounding box center [656, 230] width 109 height 19
click at [956, 186] on span "Forward" at bounding box center [982, 182] width 53 height 19
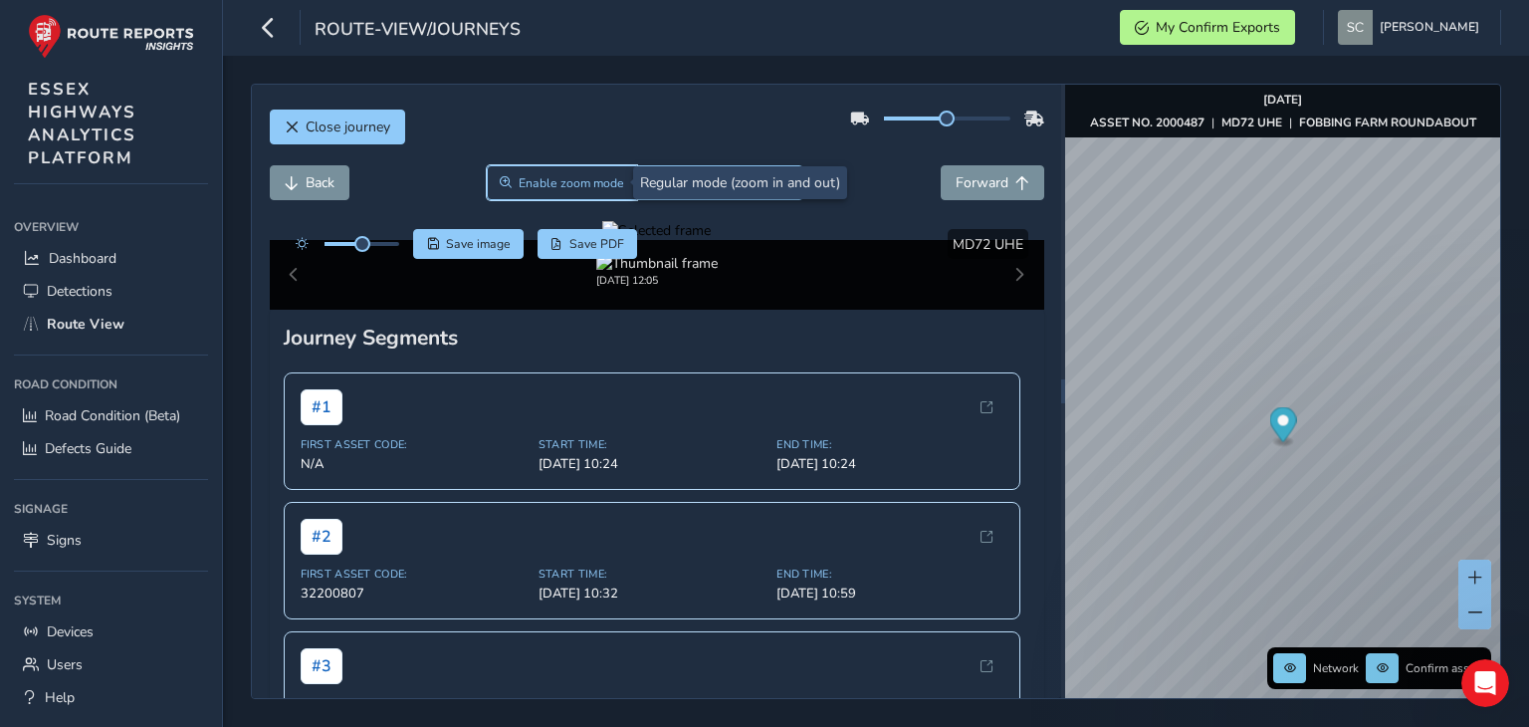
click at [506, 192] on button "Enable zoom mode" at bounding box center [562, 182] width 151 height 35
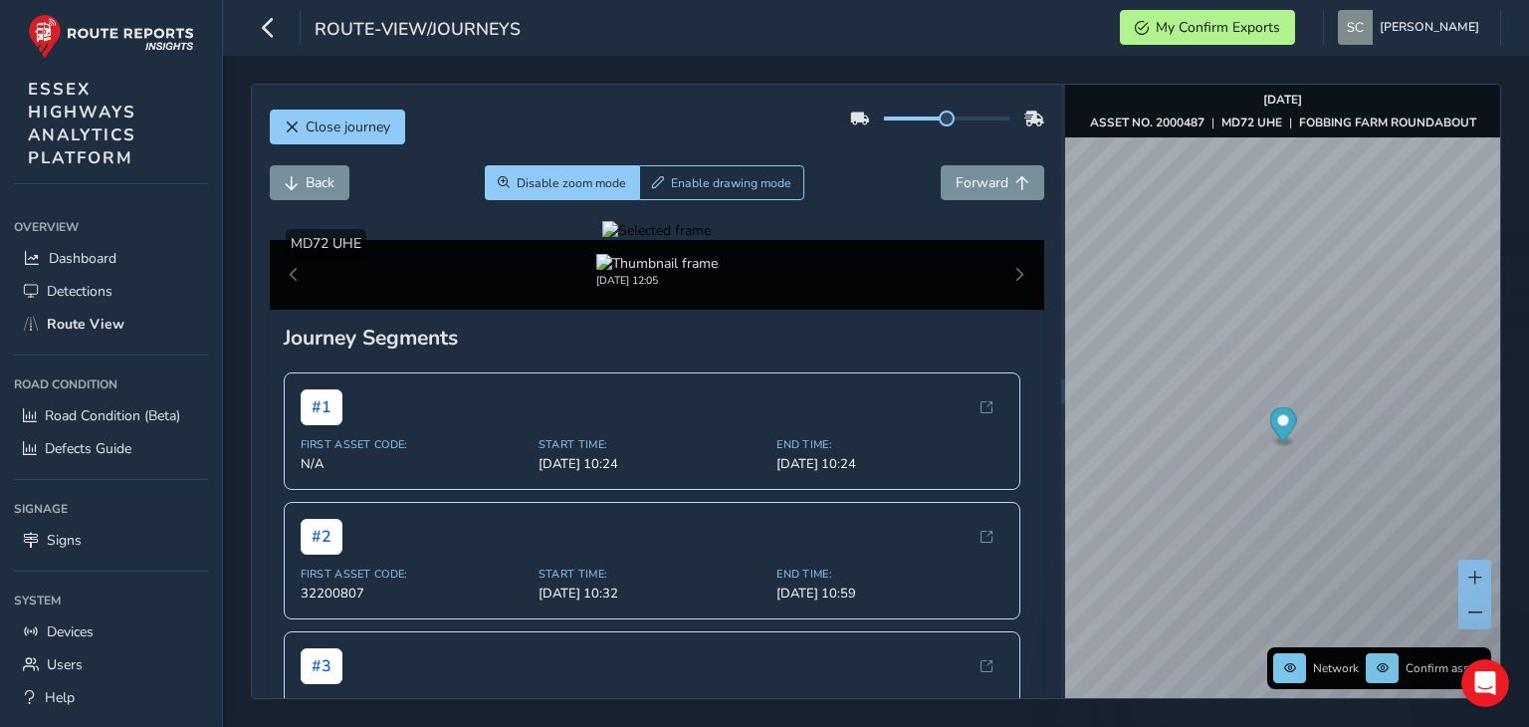
click at [711, 240] on div at bounding box center [656, 230] width 109 height 19
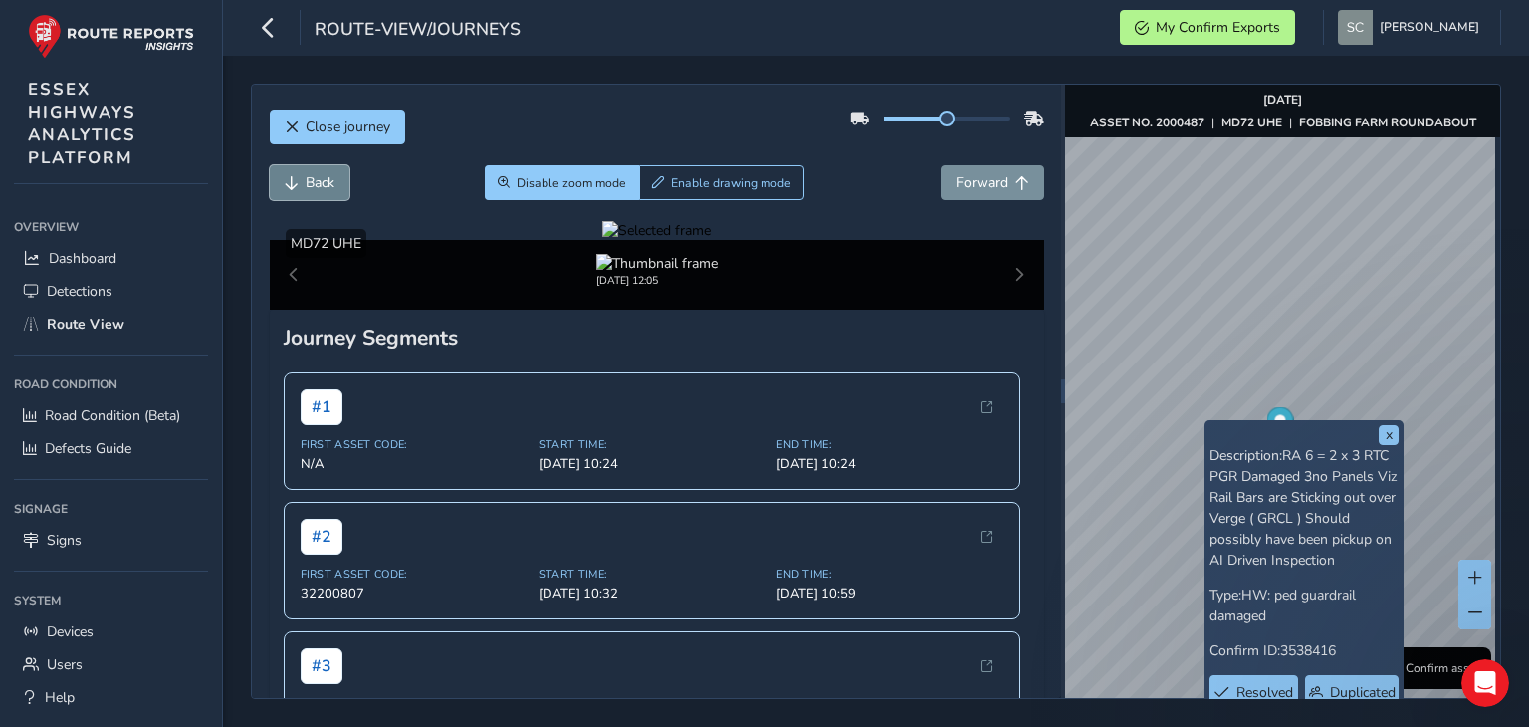
click at [283, 182] on button "Back" at bounding box center [310, 182] width 80 height 35
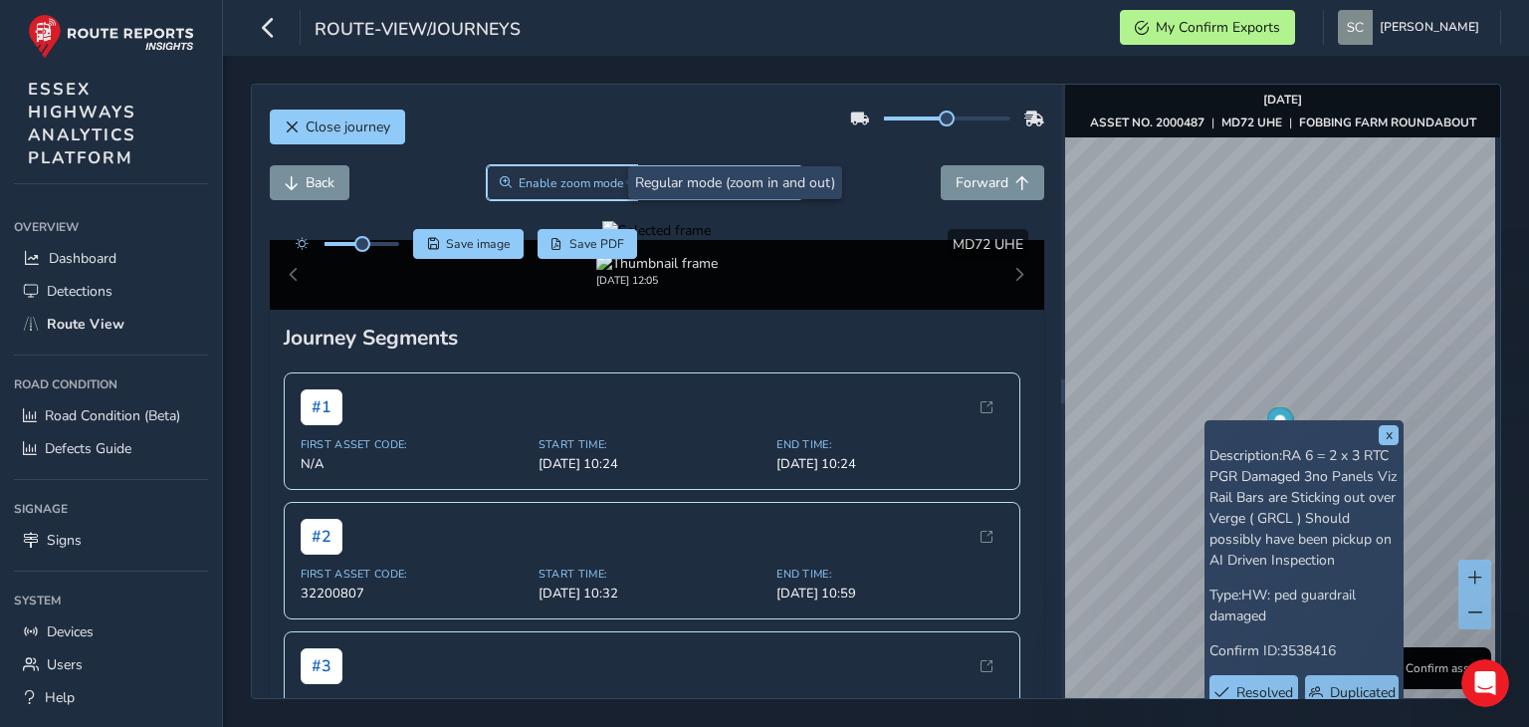
click at [560, 185] on span "Enable zoom mode" at bounding box center [572, 183] width 106 height 16
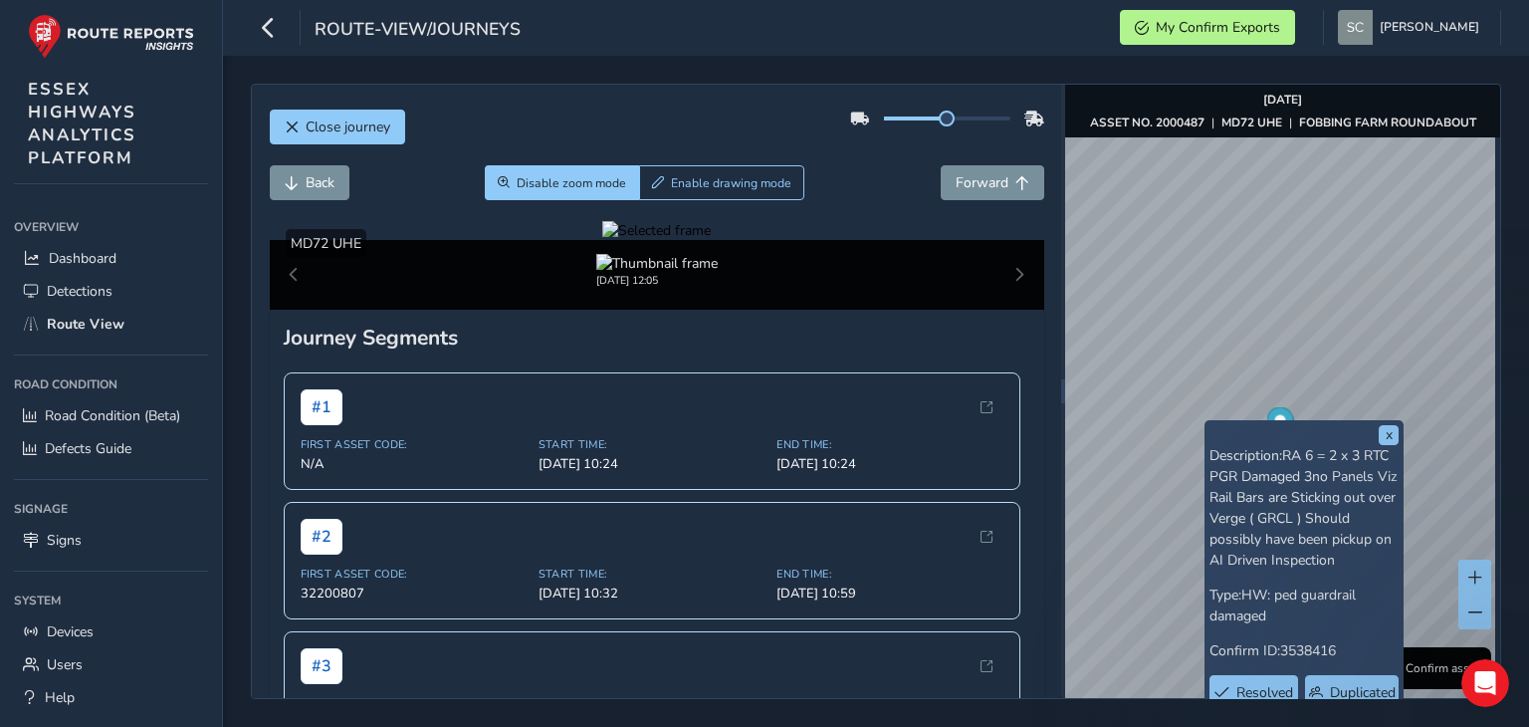
click at [602, 240] on div at bounding box center [656, 230] width 109 height 19
click at [313, 192] on button "Back" at bounding box center [310, 182] width 80 height 35
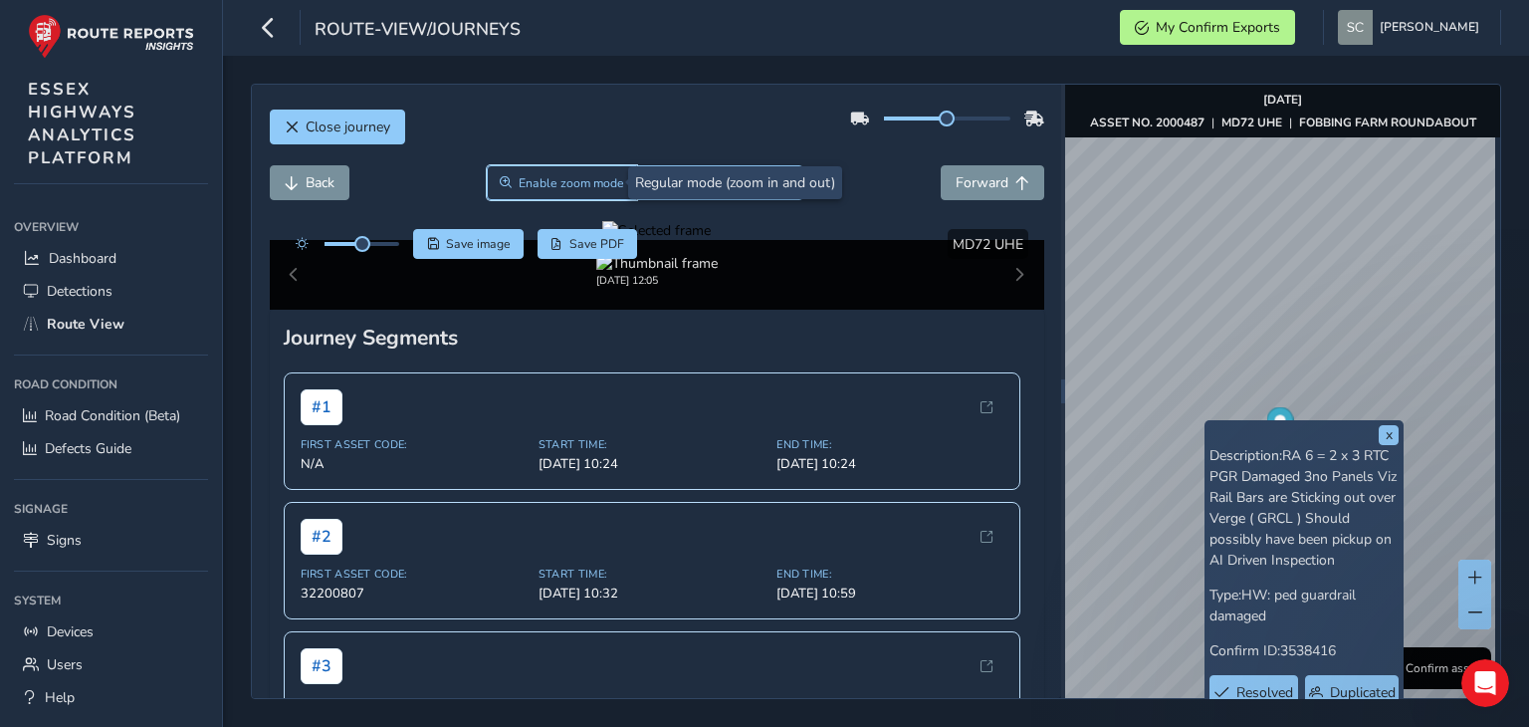
click at [575, 184] on span "Enable zoom mode" at bounding box center [572, 183] width 106 height 16
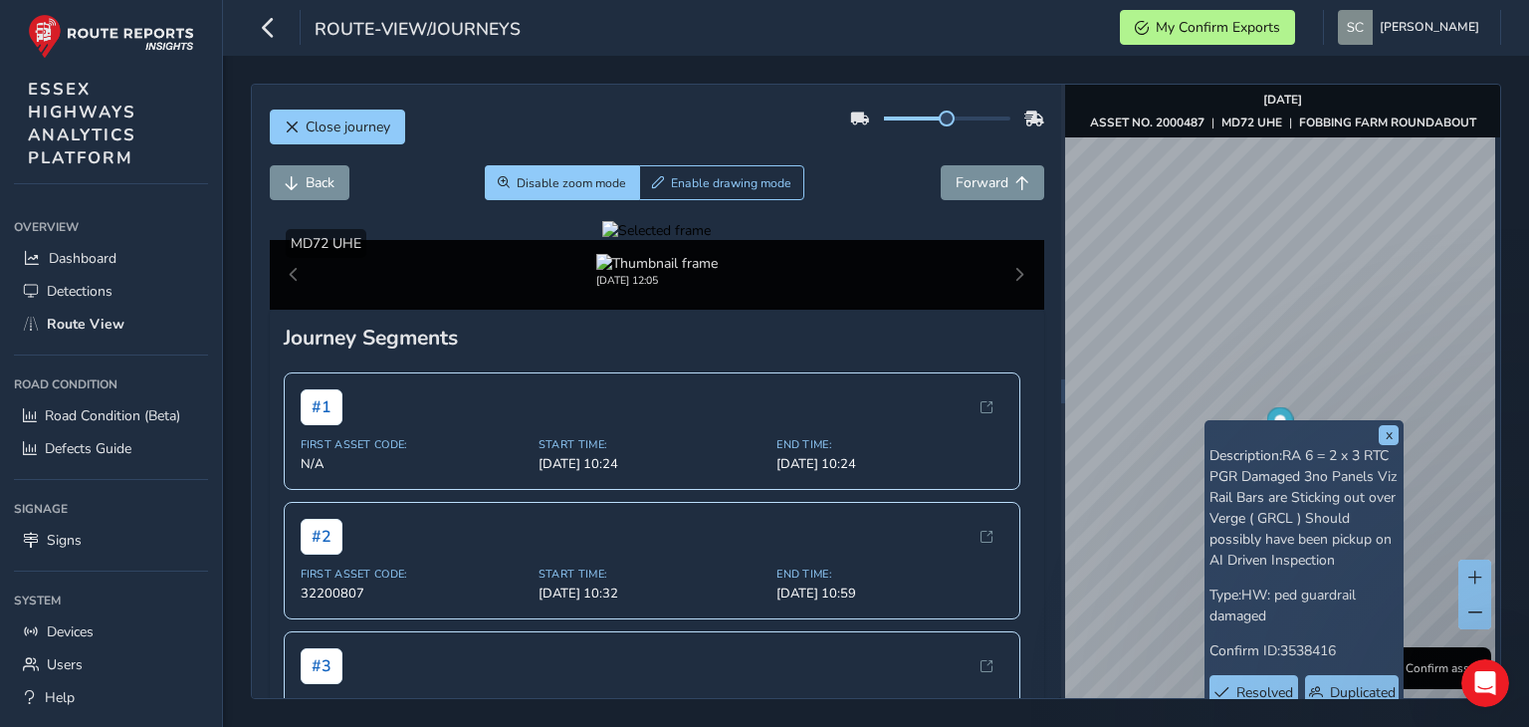
click at [602, 240] on div at bounding box center [656, 230] width 109 height 19
click at [909, 241] on div "Show detections MD72 UHE" at bounding box center [657, 243] width 775 height 29
